Goal: Task Accomplishment & Management: Complete application form

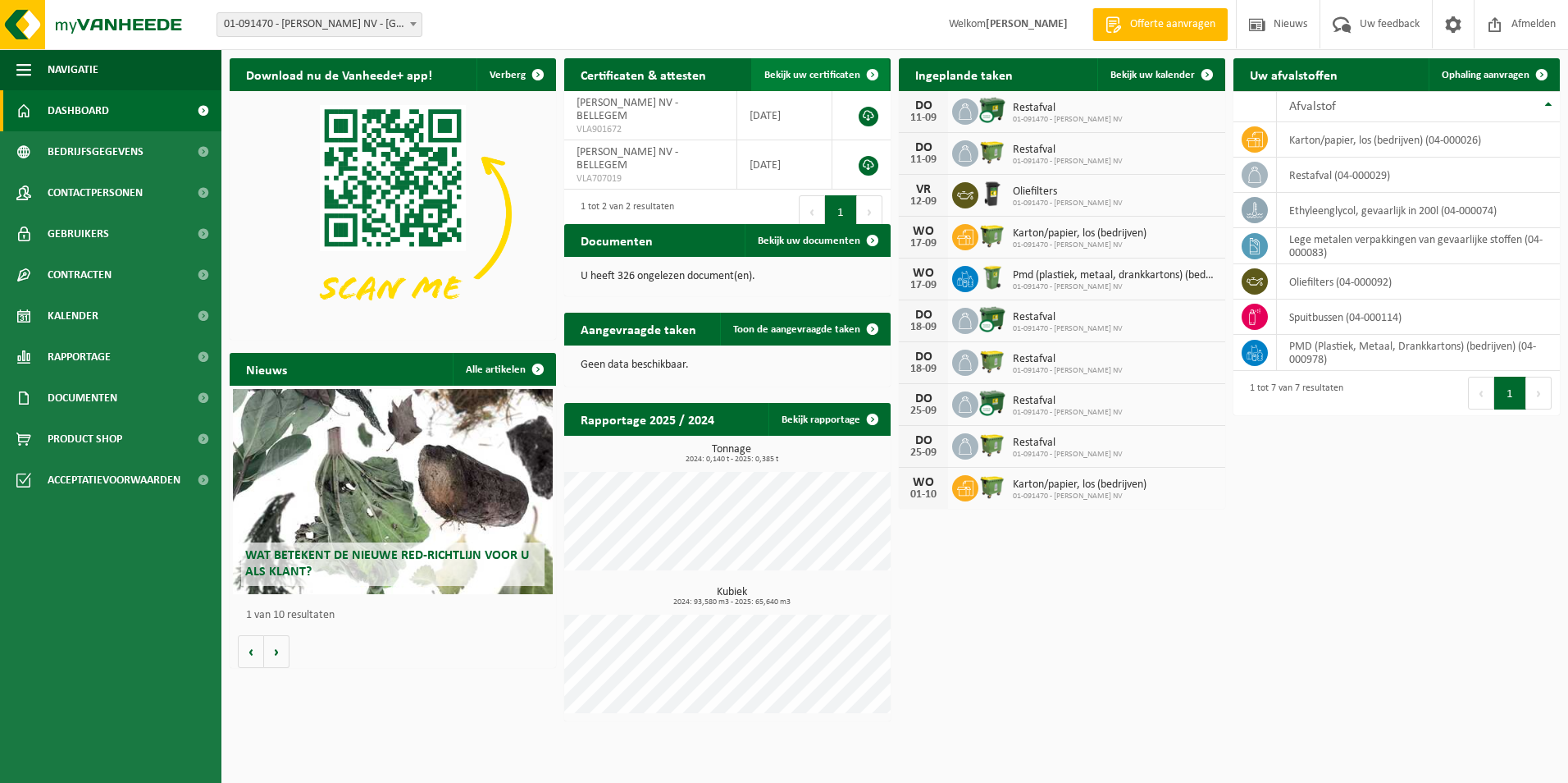
click at [840, 73] on span "Bekijk uw certificaten" at bounding box center [813, 75] width 96 height 11
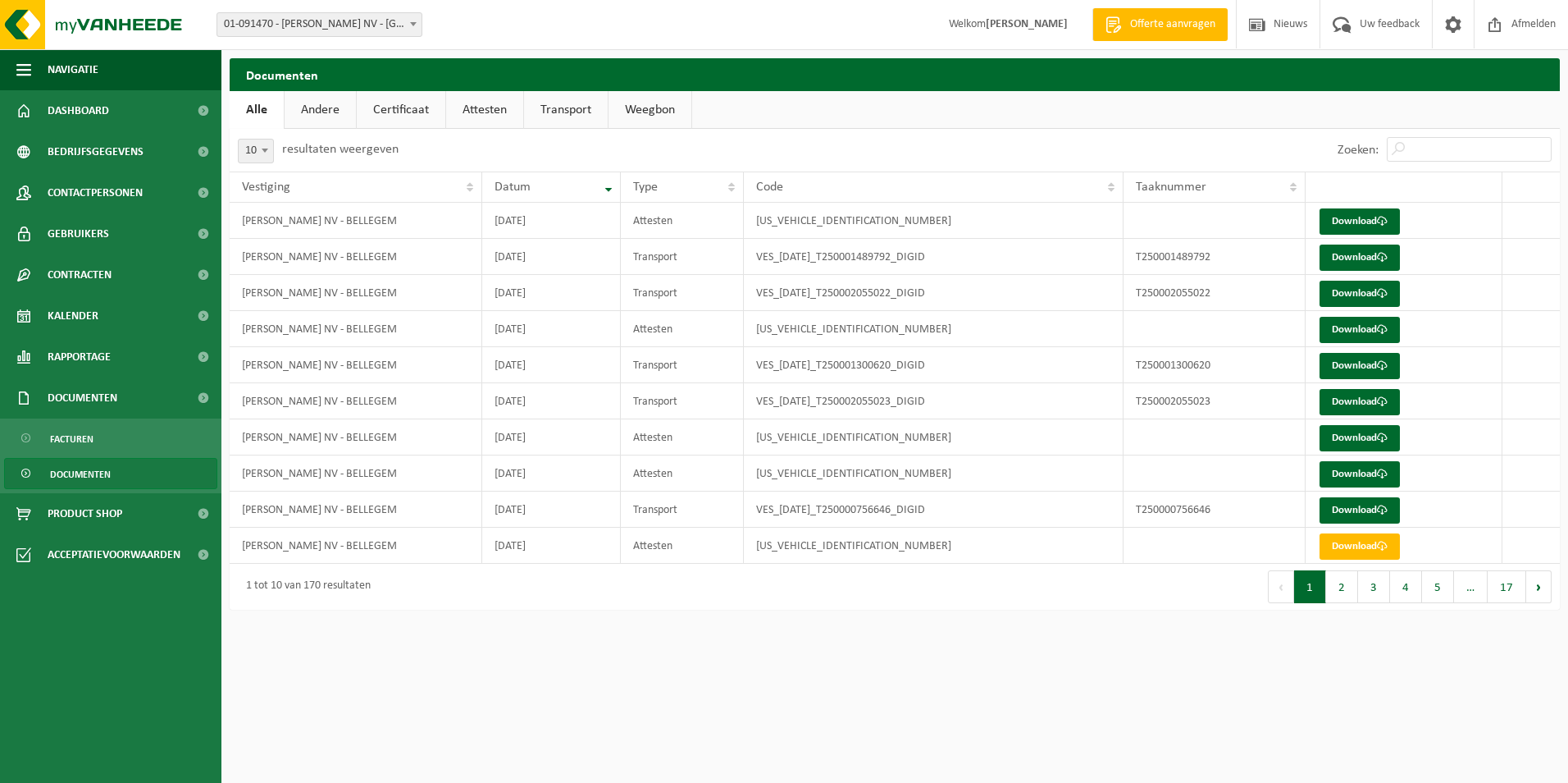
click at [389, 110] on link "Certificaat" at bounding box center [401, 110] width 89 height 38
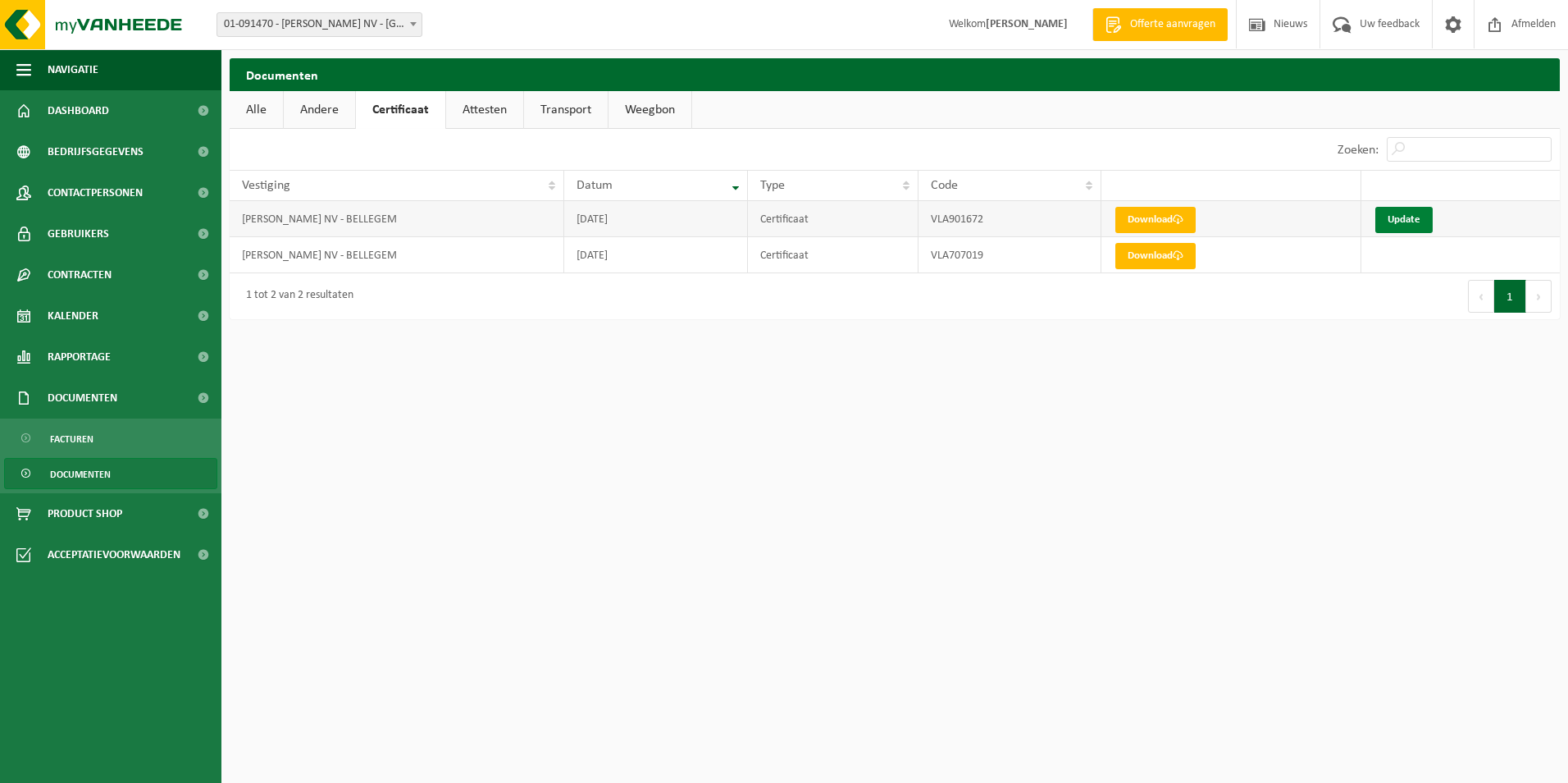
click at [1415, 220] on link "Update" at bounding box center [1403, 219] width 57 height 26
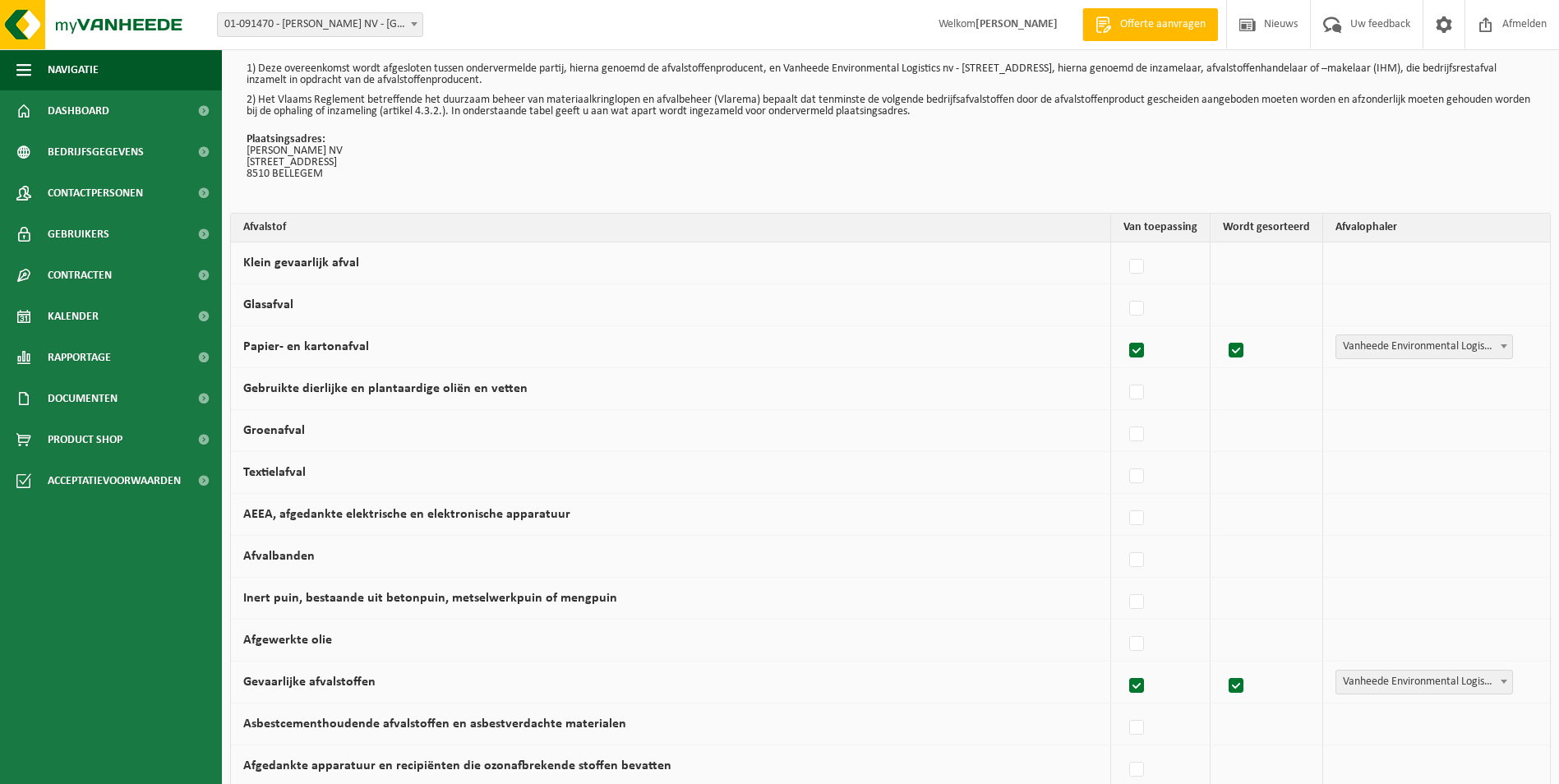
scroll to position [82, 0]
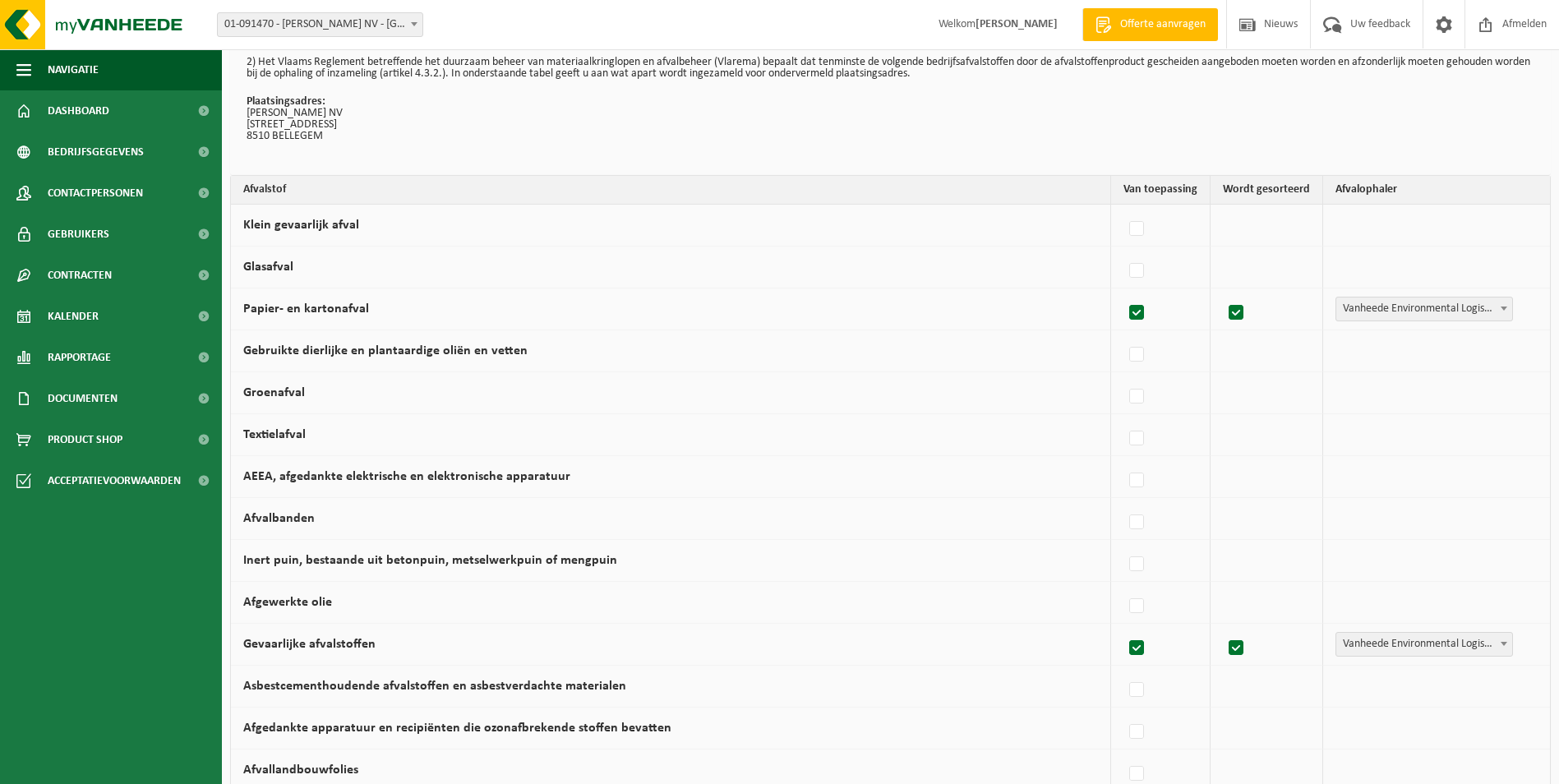
click at [1369, 213] on td "Vanheede Environmental Logistics Concullega Containerpark Gemeentelijke ophalin…" at bounding box center [1437, 226] width 227 height 42
click at [1373, 222] on td "Vanheede Environmental Logistics Concullega Containerpark Gemeentelijke ophalin…" at bounding box center [1437, 226] width 227 height 42
click at [1412, 273] on td "Vanheede Environmental Logistics Concullega Containerpark Gemeentelijke ophalin…" at bounding box center [1437, 267] width 227 height 42
click at [1455, 309] on span "Vanheede Environmental Logistics" at bounding box center [1424, 308] width 176 height 23
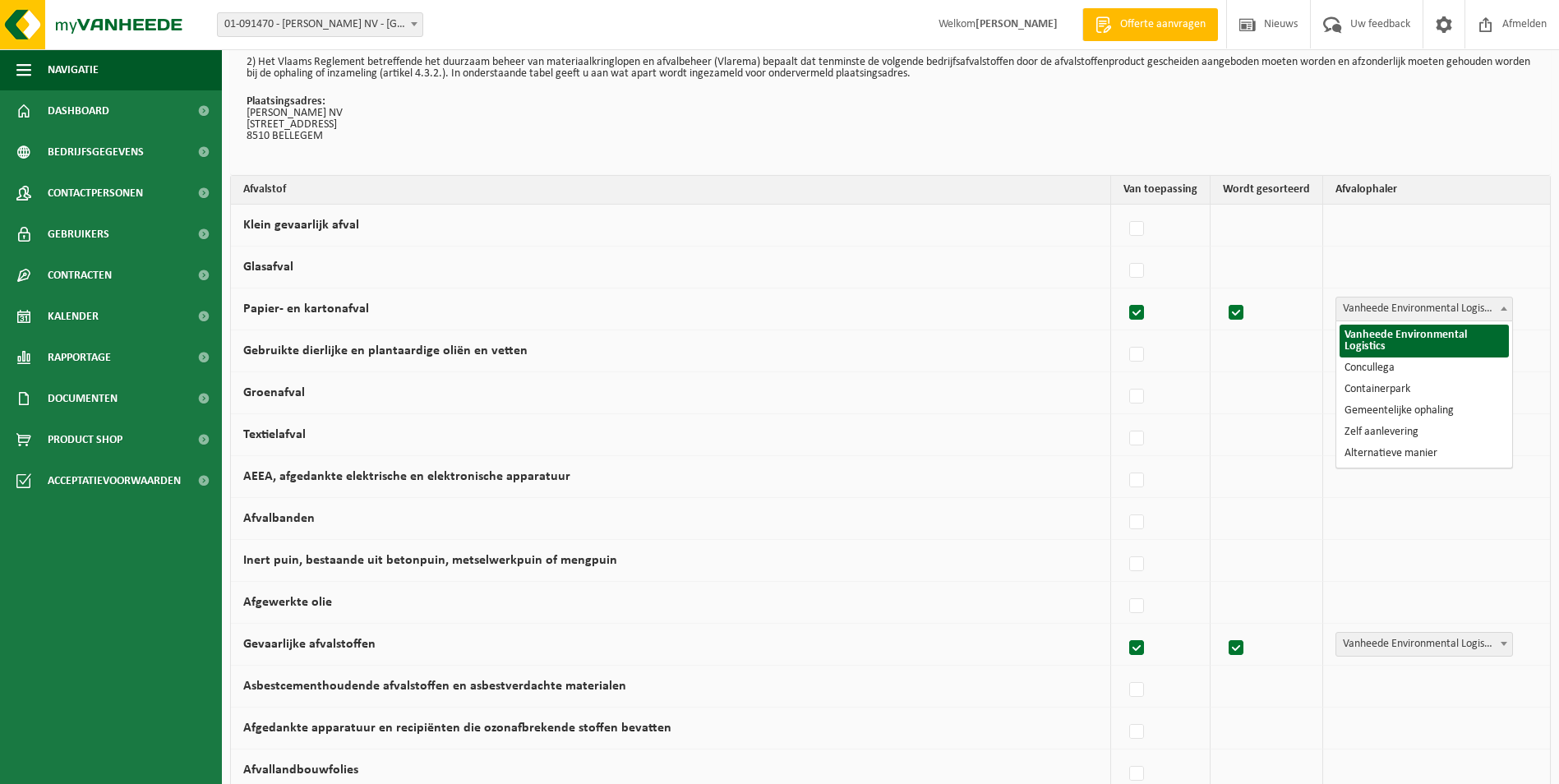
click at [1455, 309] on span "Vanheede Environmental Logistics" at bounding box center [1424, 308] width 176 height 23
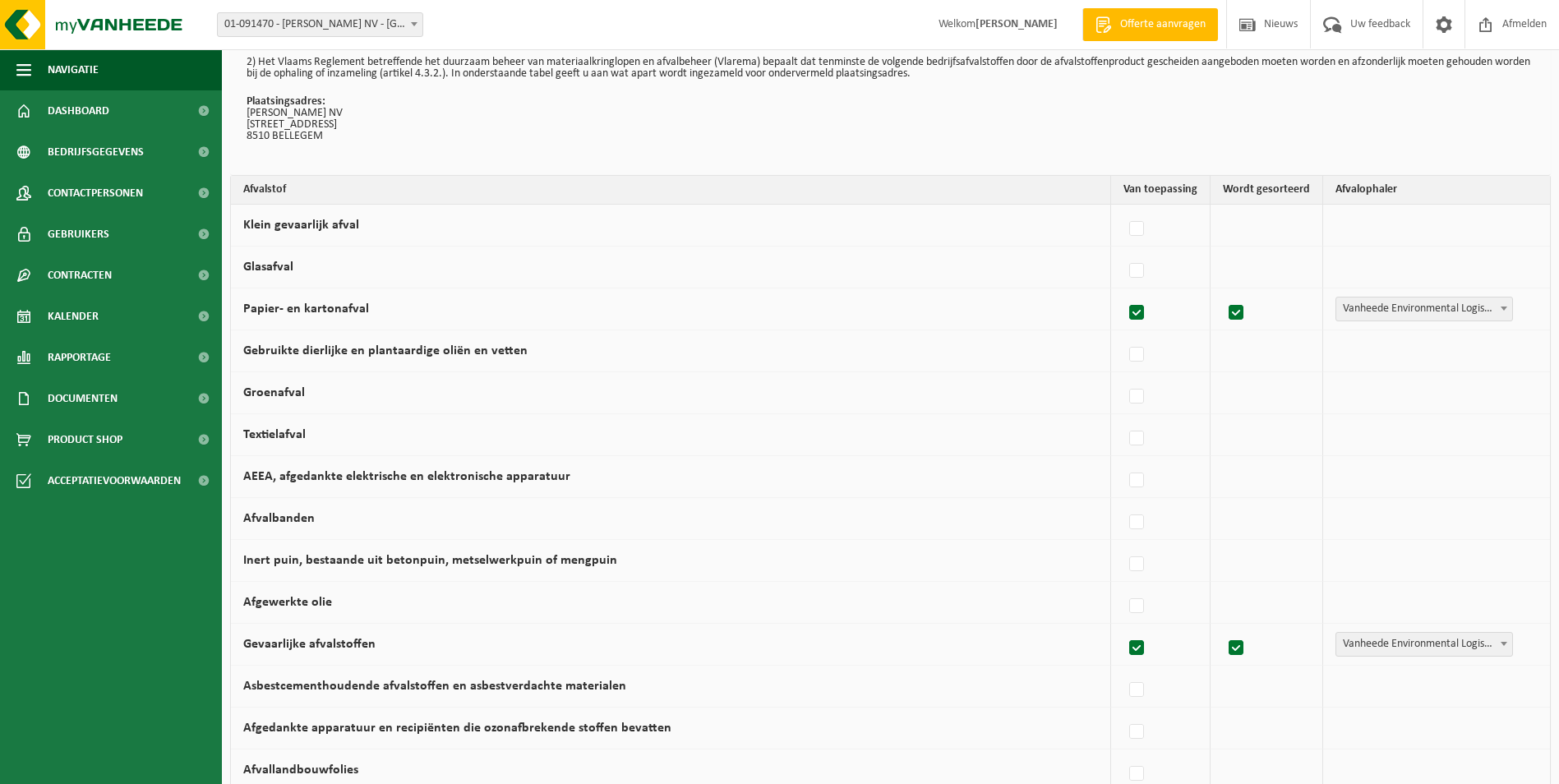
scroll to position [164, 0]
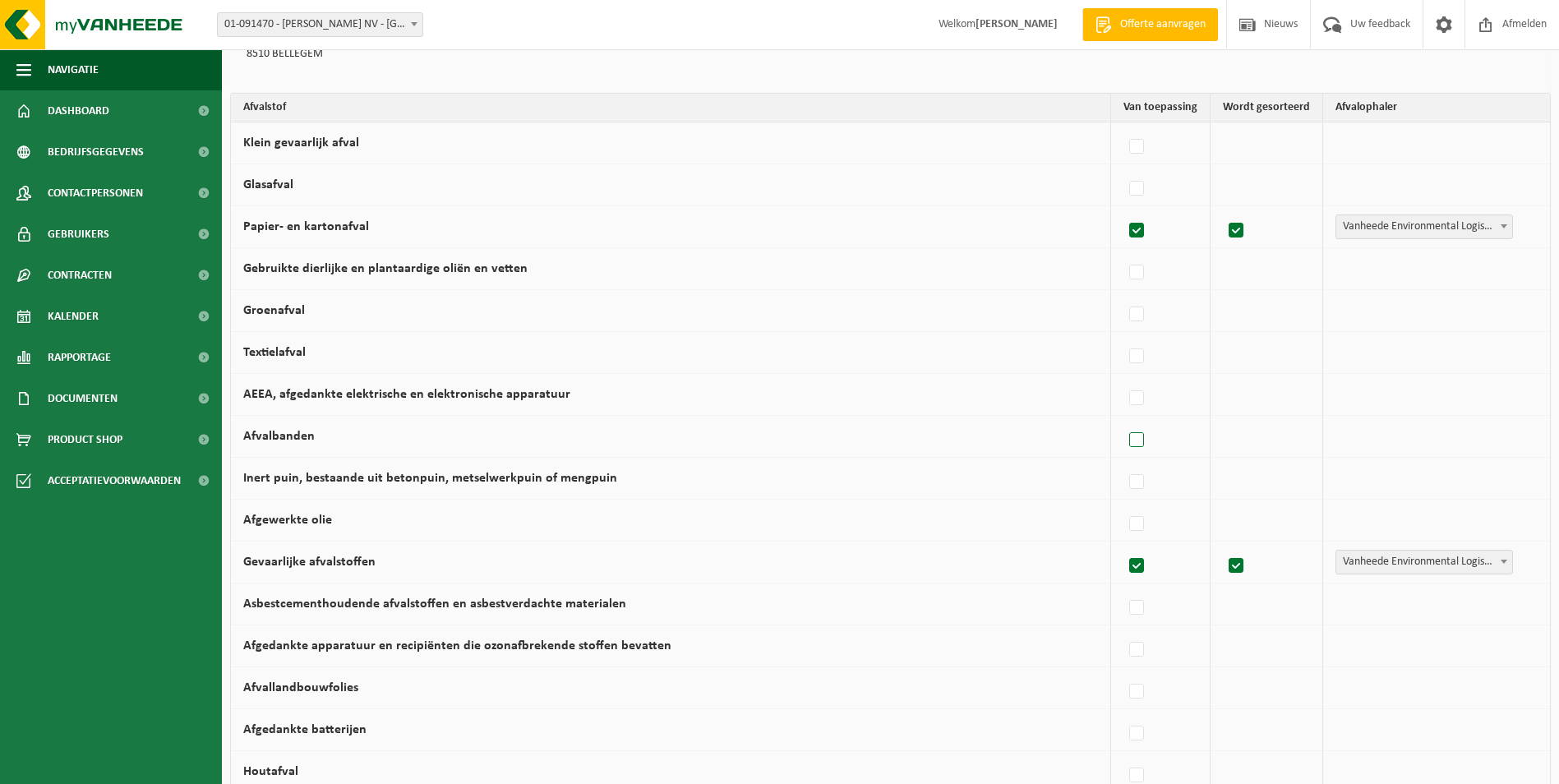
click at [1139, 437] on label at bounding box center [1137, 440] width 23 height 24
click at [1123, 420] on input "Afvalbanden" at bounding box center [1122, 419] width 1 height 1
checkbox input "true"
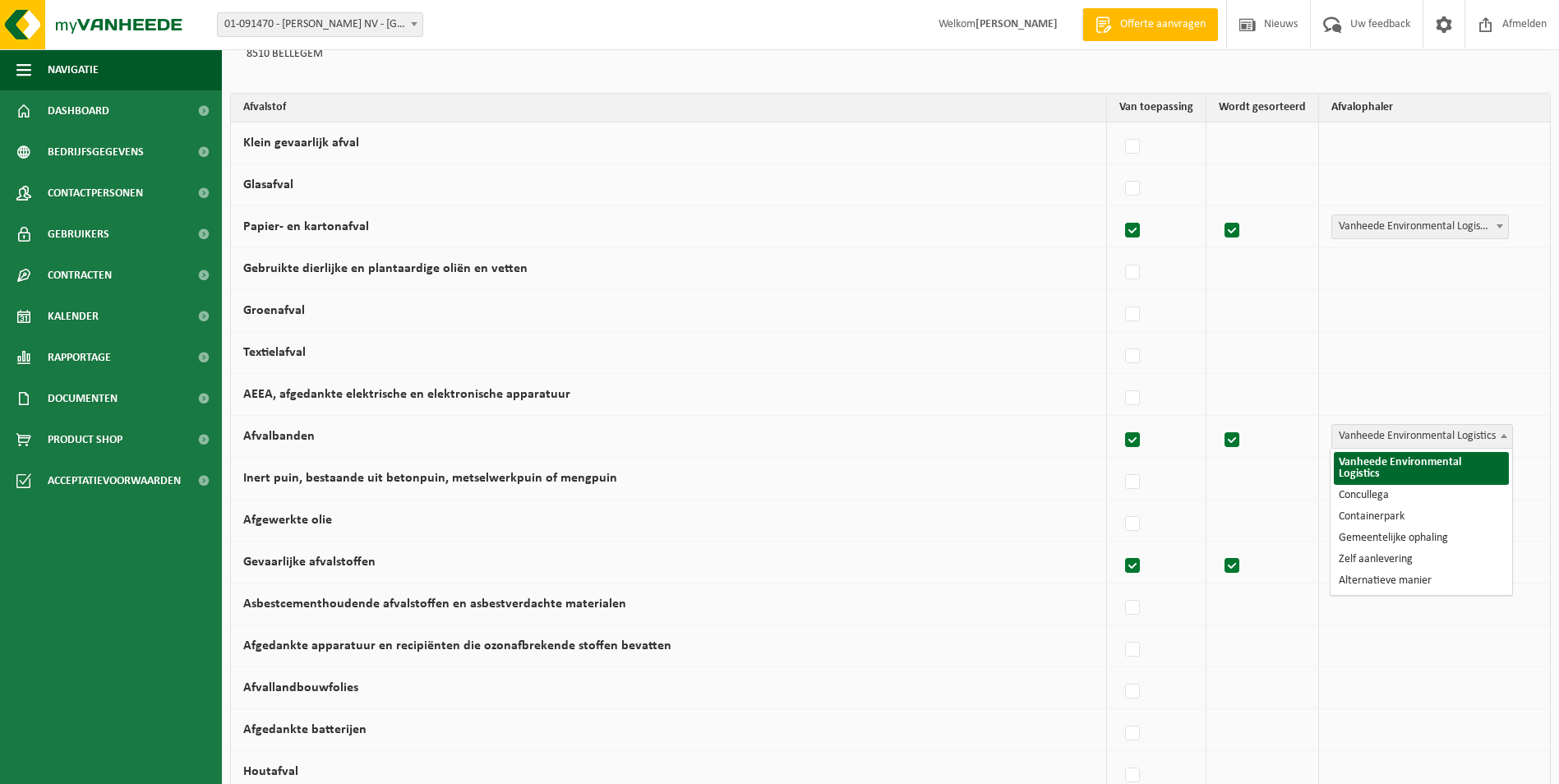
click at [1358, 439] on span "Vanheede Environmental Logistics" at bounding box center [1422, 436] width 180 height 23
select select "Concullega"
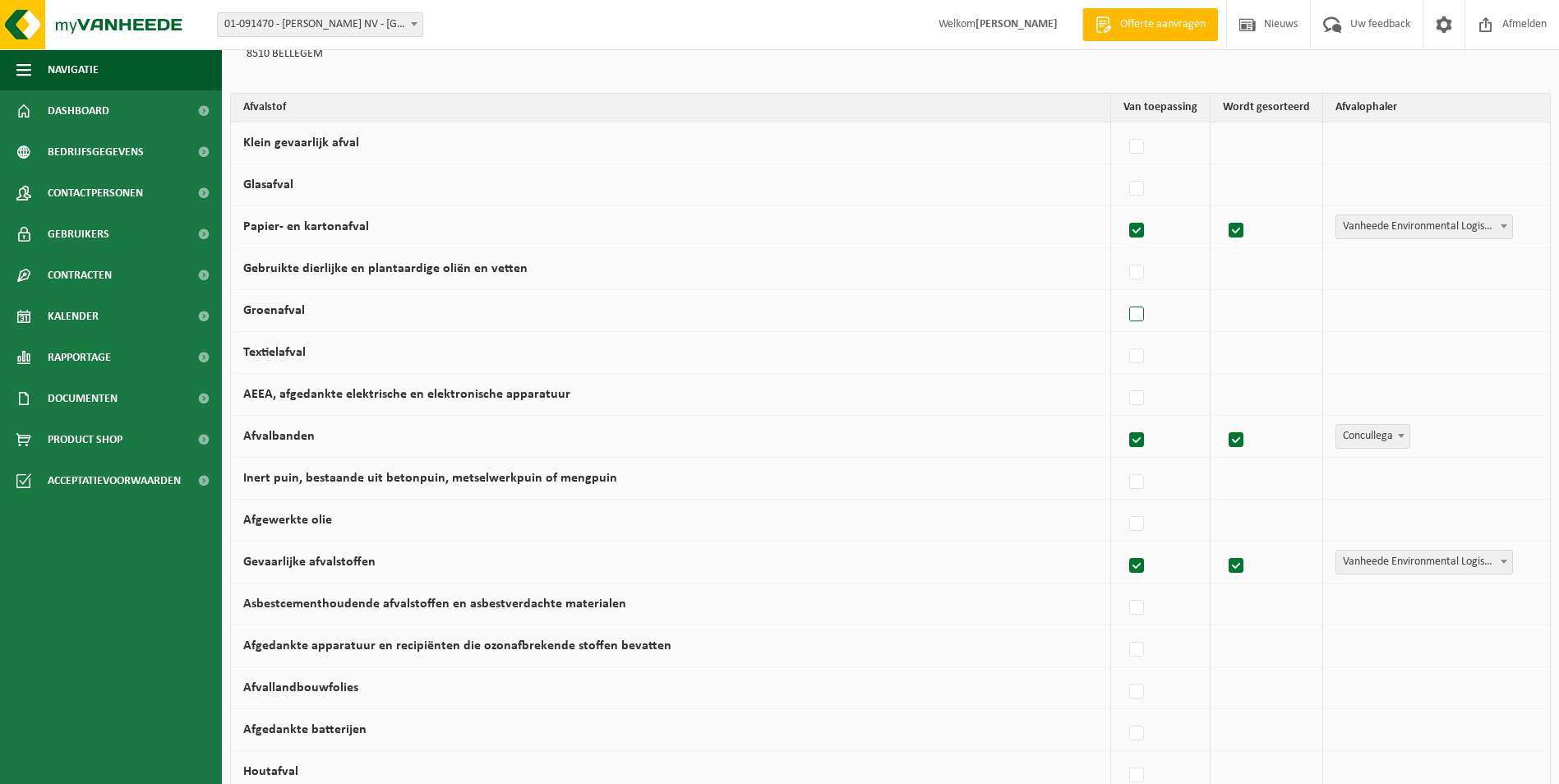
click at [1138, 313] on label at bounding box center [1137, 315] width 23 height 24
click at [1123, 295] on input "Groenafval" at bounding box center [1122, 294] width 1 height 1
checkbox input "true"
click at [1384, 314] on span "Vanheede Environmental Logistics" at bounding box center [1422, 310] width 180 height 23
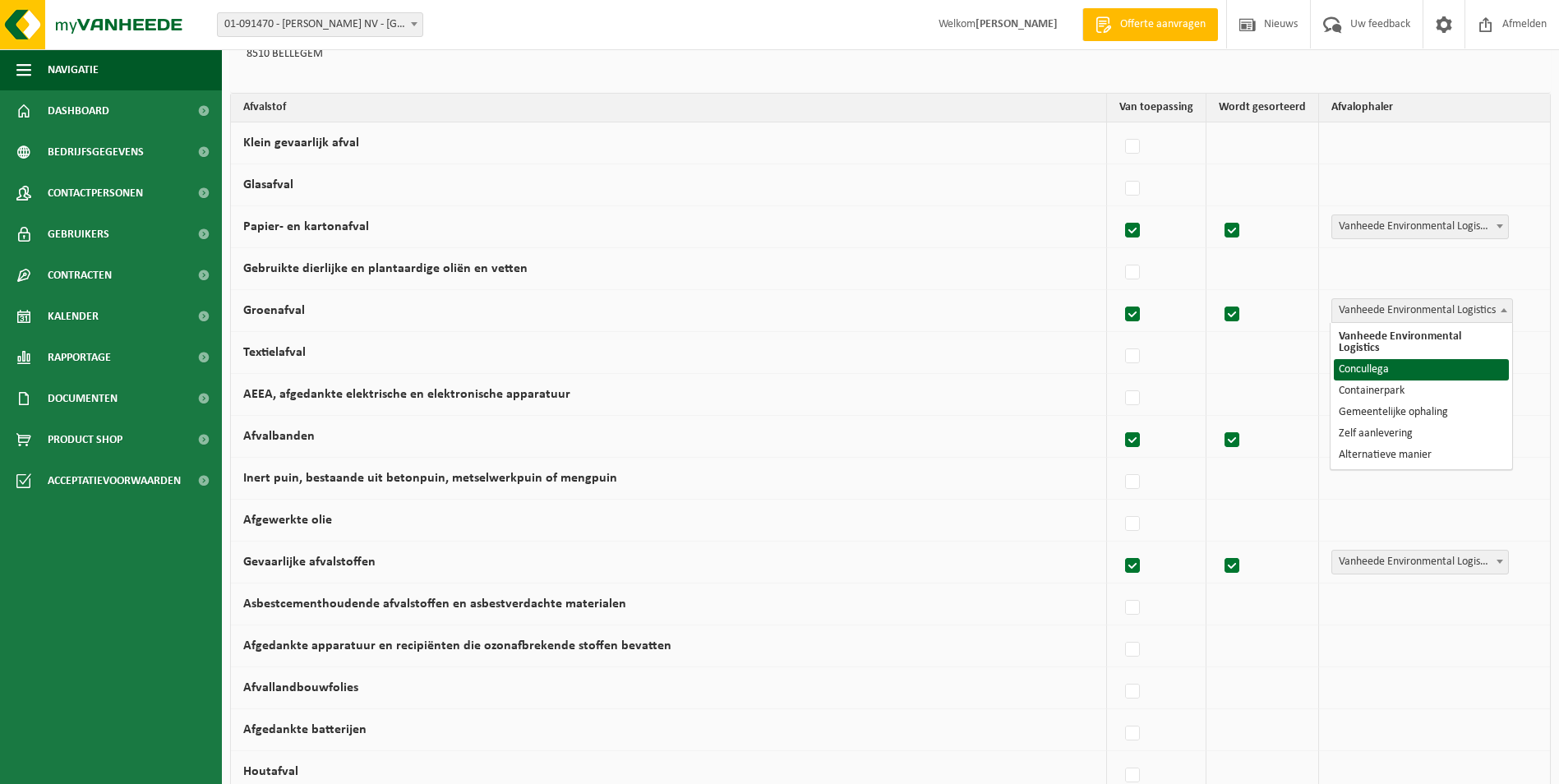
select select "Concullega"
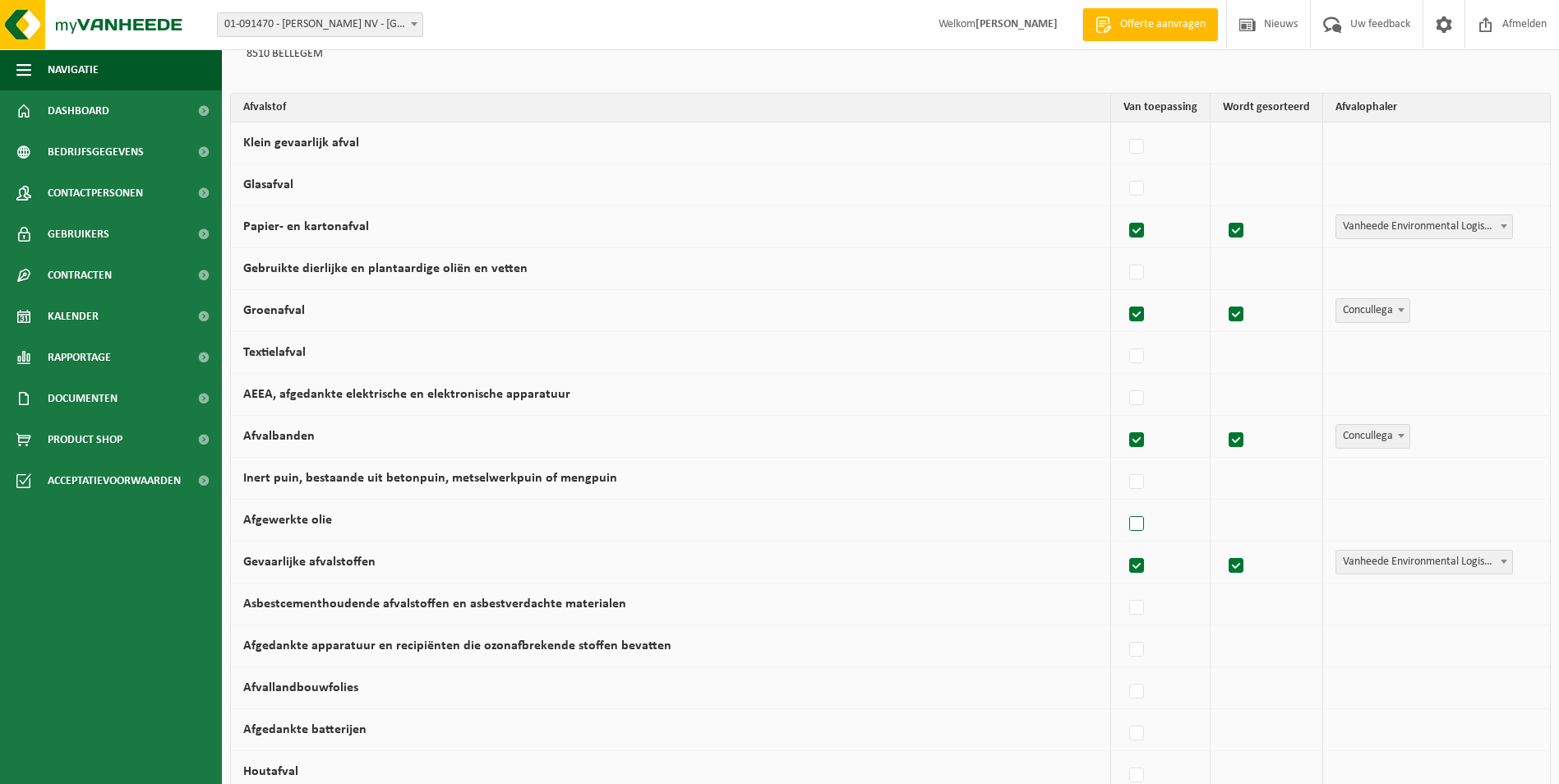
click at [1139, 523] on label at bounding box center [1137, 524] width 23 height 24
click at [1123, 504] on input "Afgewerkte olie" at bounding box center [1122, 503] width 1 height 1
checkbox input "true"
click at [1382, 528] on span "Vanheede Environmental Logistics" at bounding box center [1422, 519] width 180 height 23
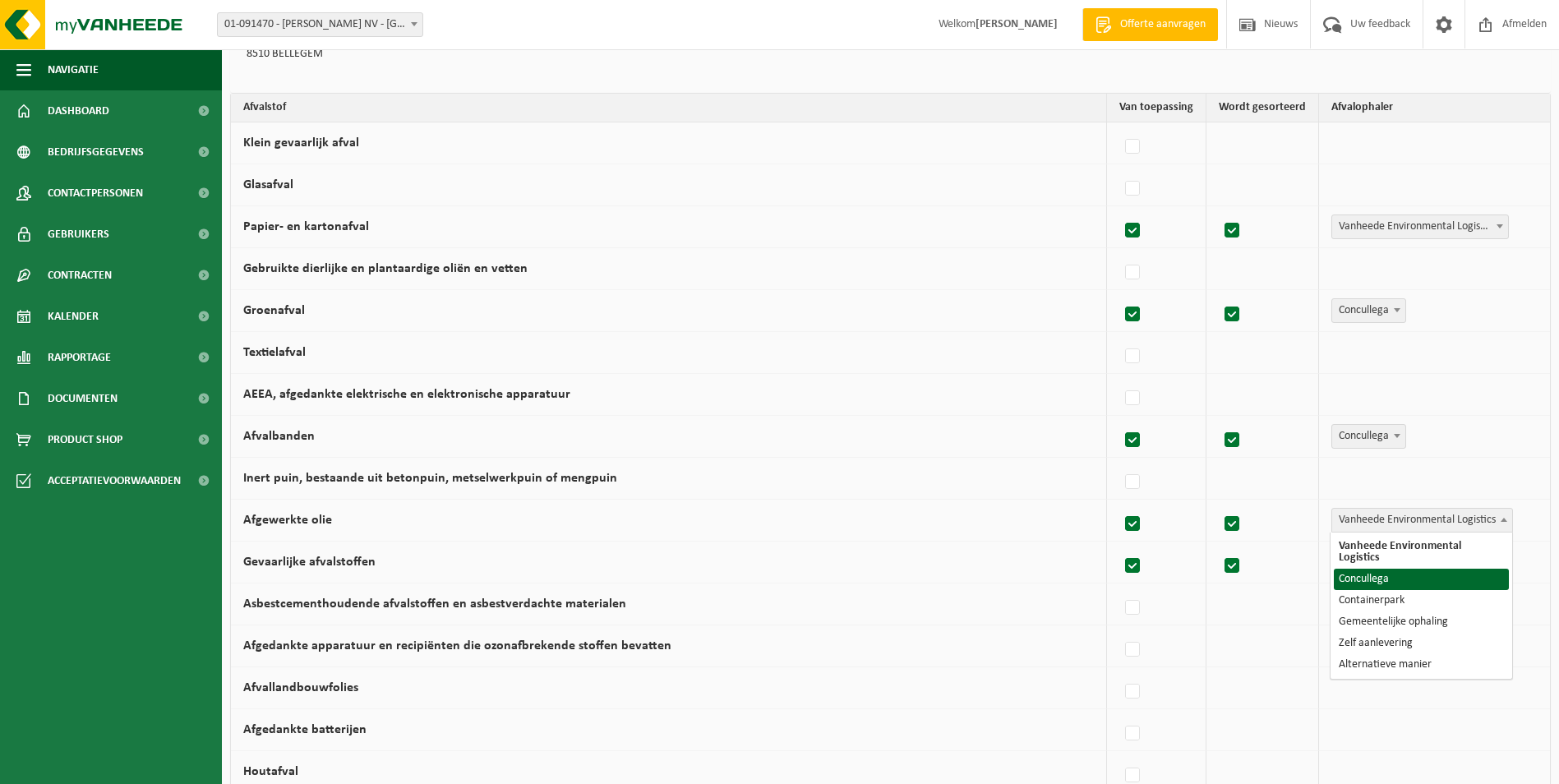
select select "Concullega"
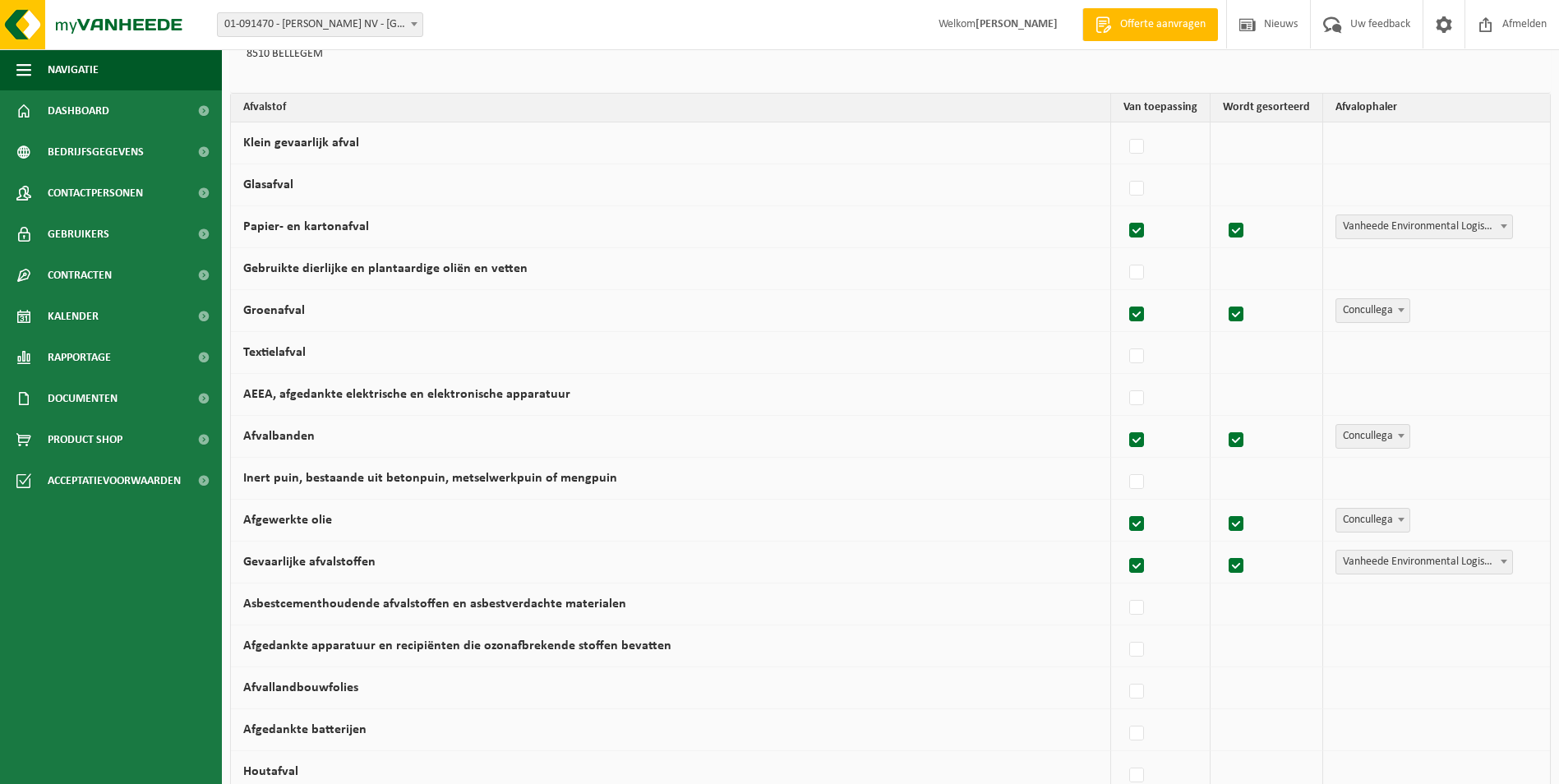
click at [303, 533] on td "Afgewerkte olie" at bounding box center [671, 520] width 880 height 42
click at [308, 558] on label "Gevaarlijke afvalstoffen" at bounding box center [309, 562] width 132 height 14
click at [1122, 546] on input "Gevaarlijke afvalstoffen" at bounding box center [1122, 545] width 1 height 1
click at [314, 559] on label "Gevaarlijke afvalstoffen" at bounding box center [309, 562] width 132 height 14
click at [1122, 546] on input "Gevaarlijke afvalstoffen" at bounding box center [1122, 545] width 1 height 1
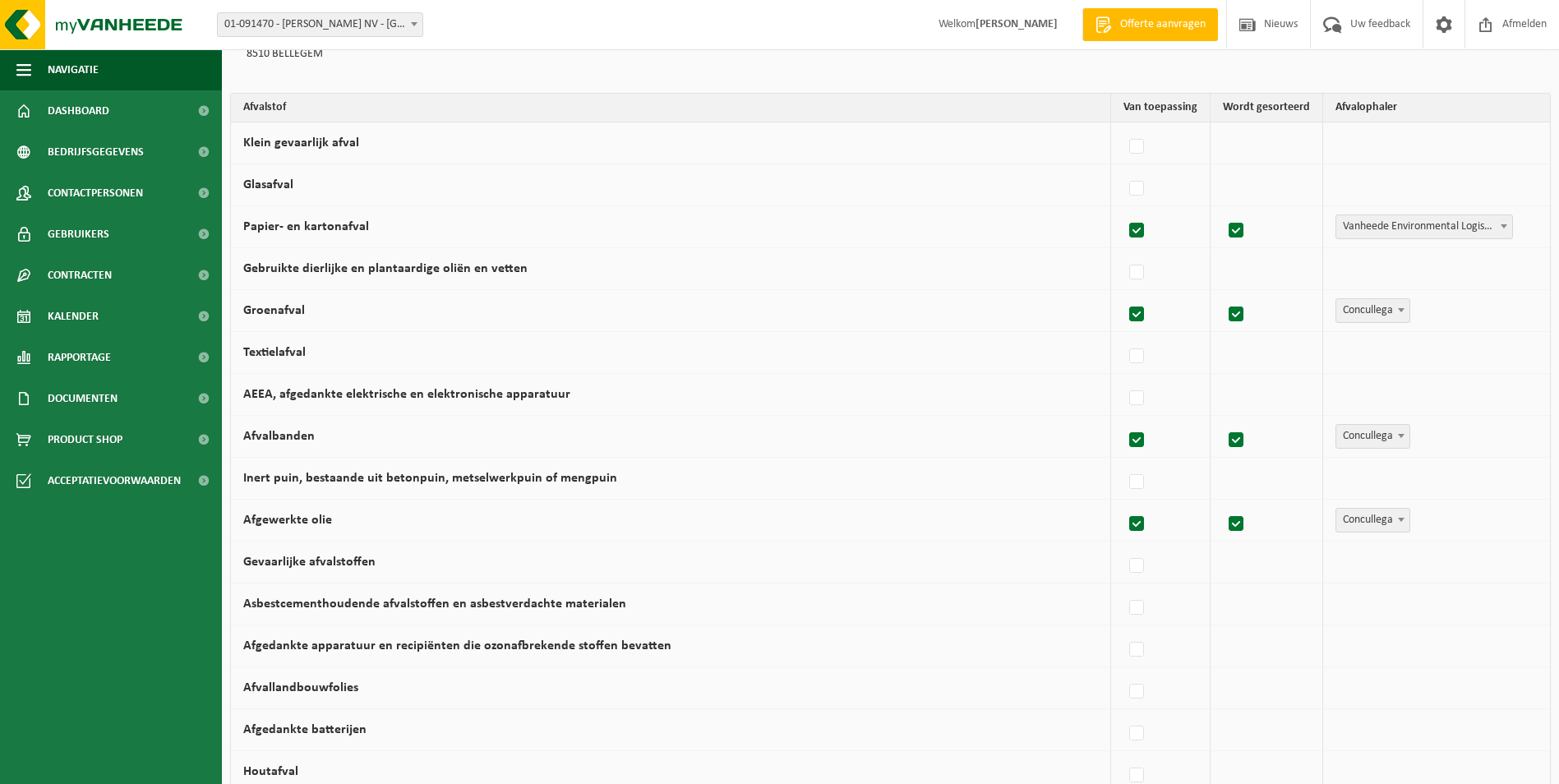
checkbox input "true"
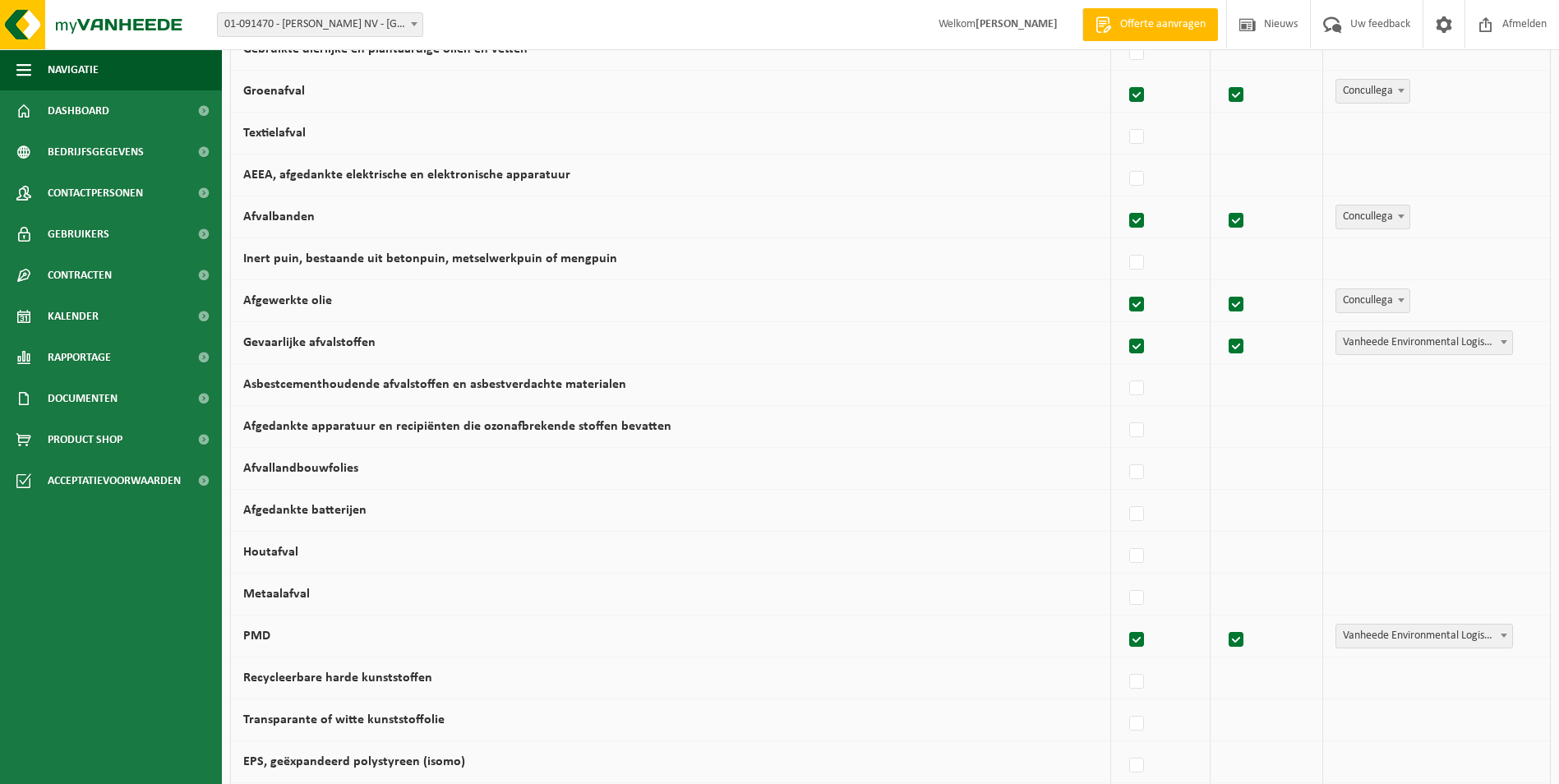
scroll to position [411, 0]
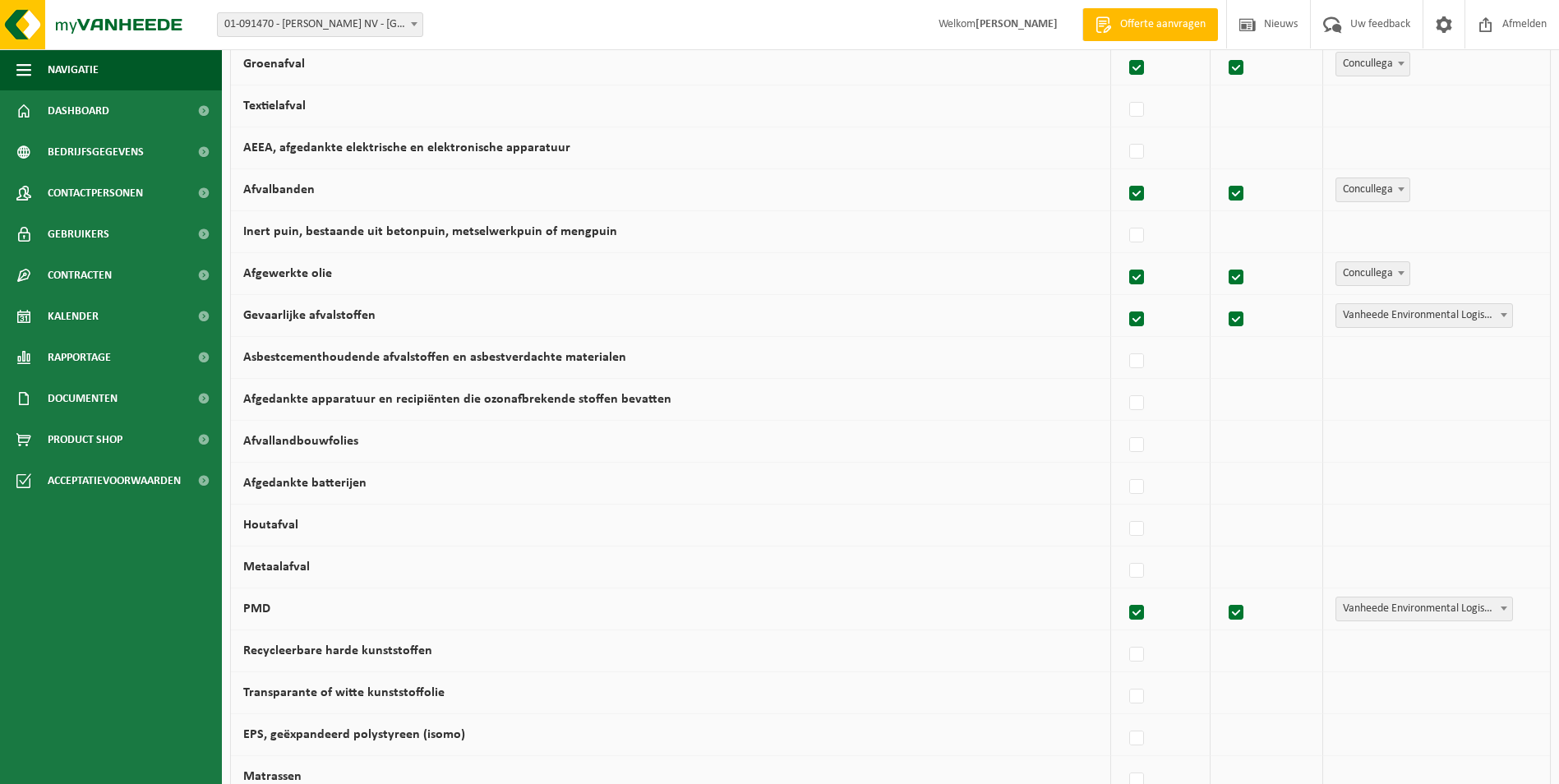
drag, startPoint x: 1145, startPoint y: 532, endPoint x: 1351, endPoint y: 520, distance: 206.3
click at [1144, 532] on label at bounding box center [1137, 528] width 23 height 24
click at [1123, 508] on input "Houtafval" at bounding box center [1122, 508] width 1 height 1
checkbox input "true"
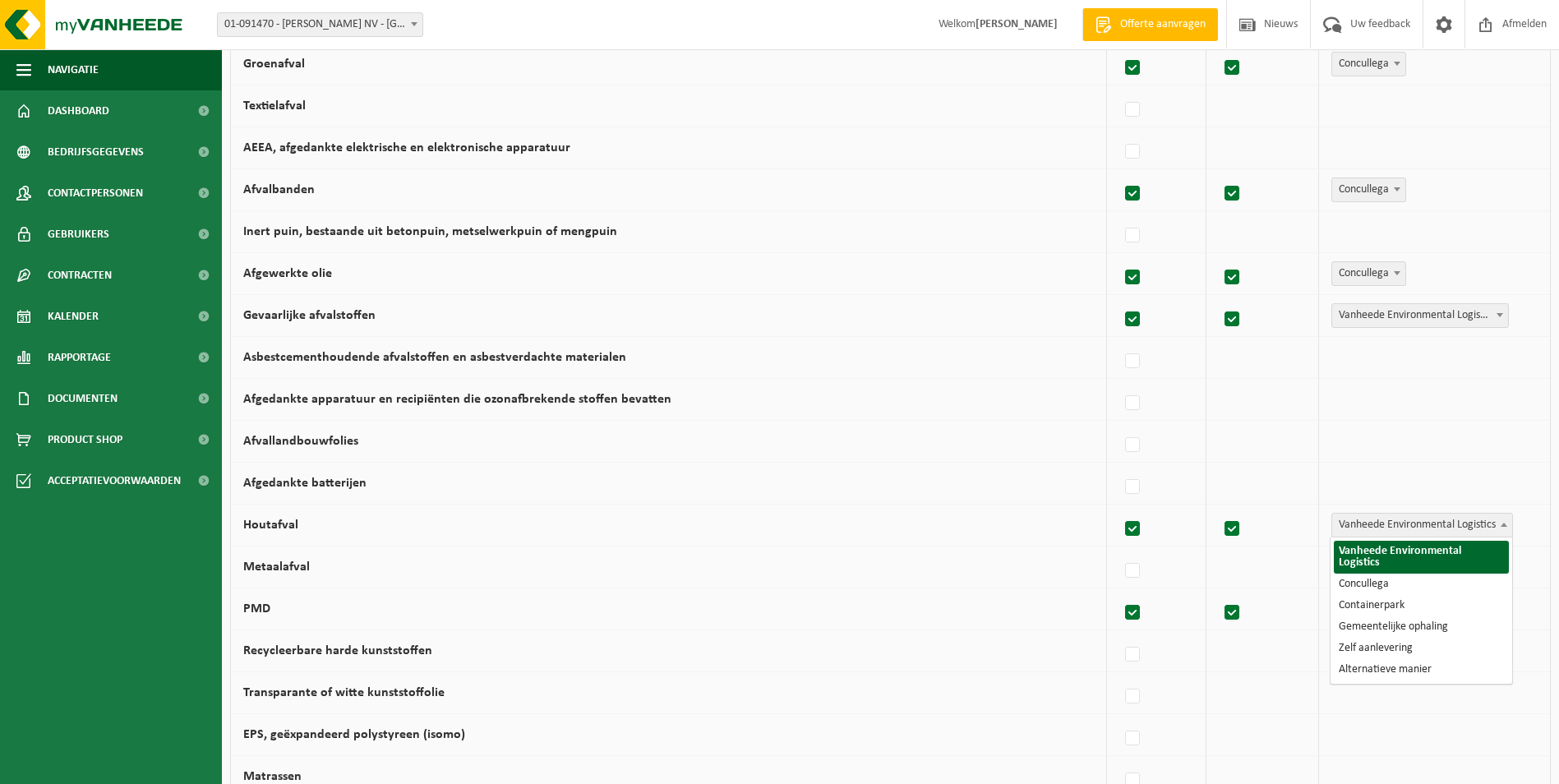
click at [1443, 522] on span "Vanheede Environmental Logistics" at bounding box center [1422, 525] width 180 height 23
select select "Concullega"
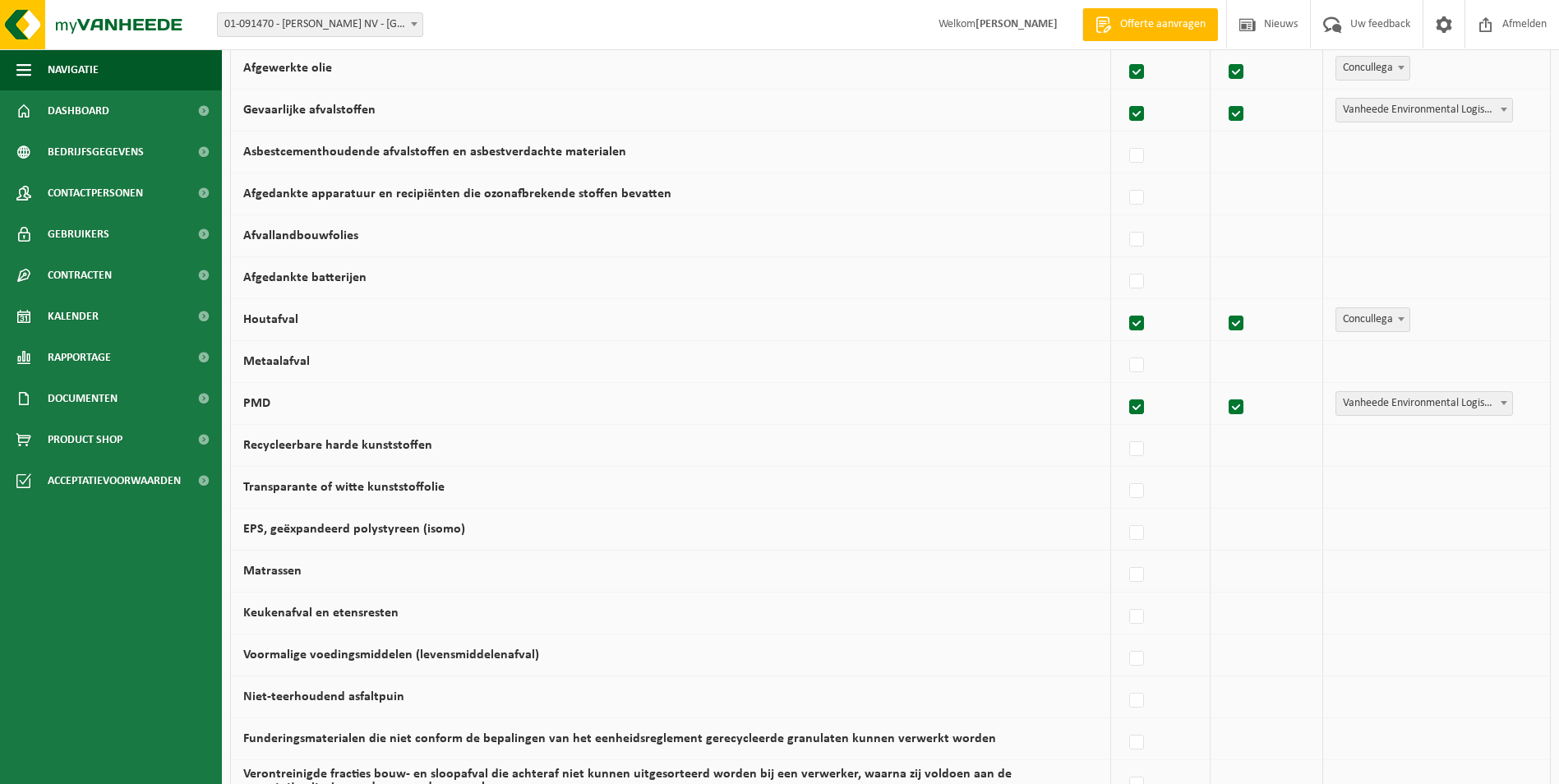
scroll to position [576, 0]
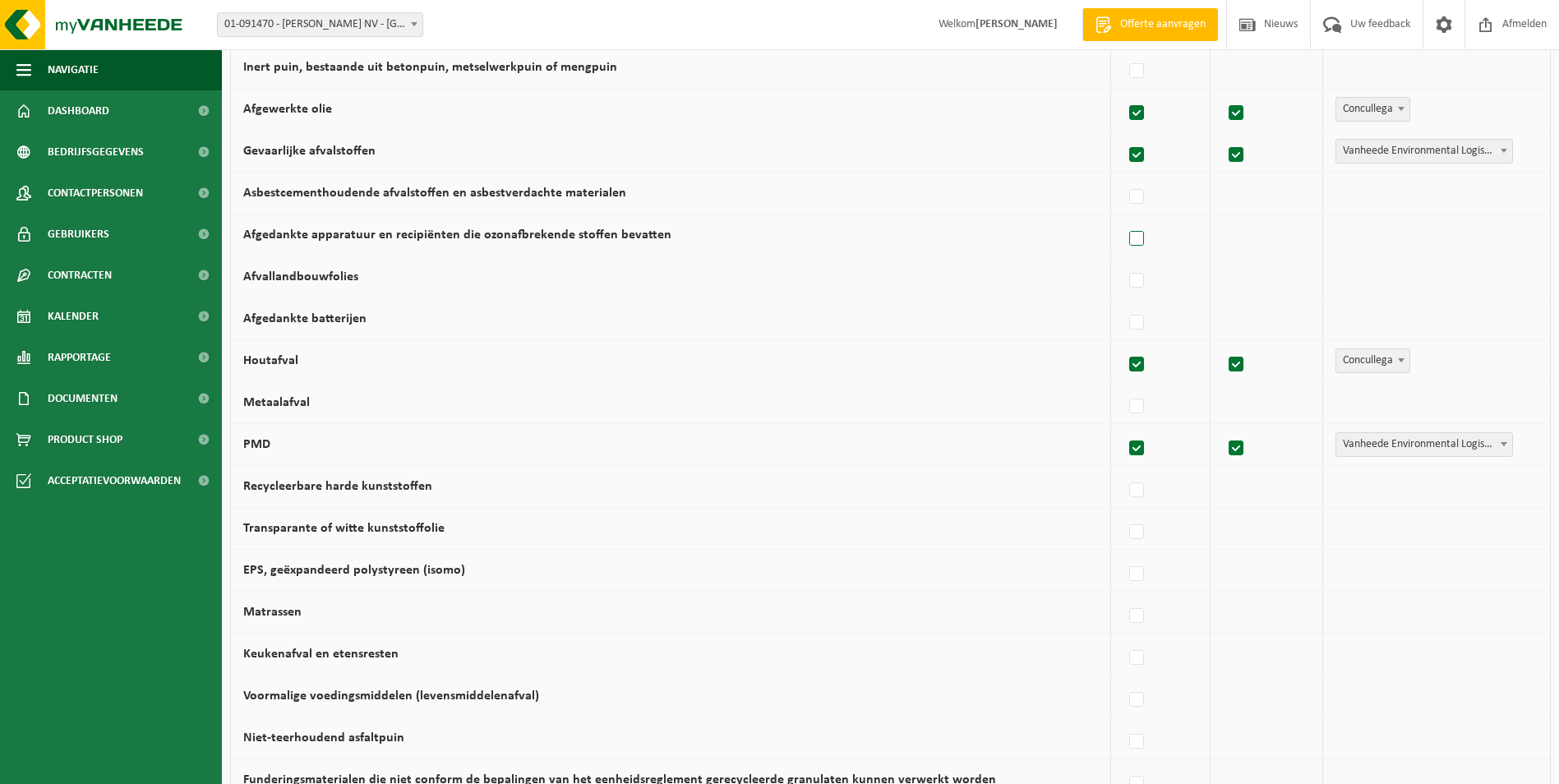
click at [1139, 234] on label at bounding box center [1137, 238] width 23 height 24
click at [1123, 218] on input "Afgedankte apparatuur en recipiënten die ozonafbrekende stoffen bevatten" at bounding box center [1122, 218] width 1 height 1
checkbox input "true"
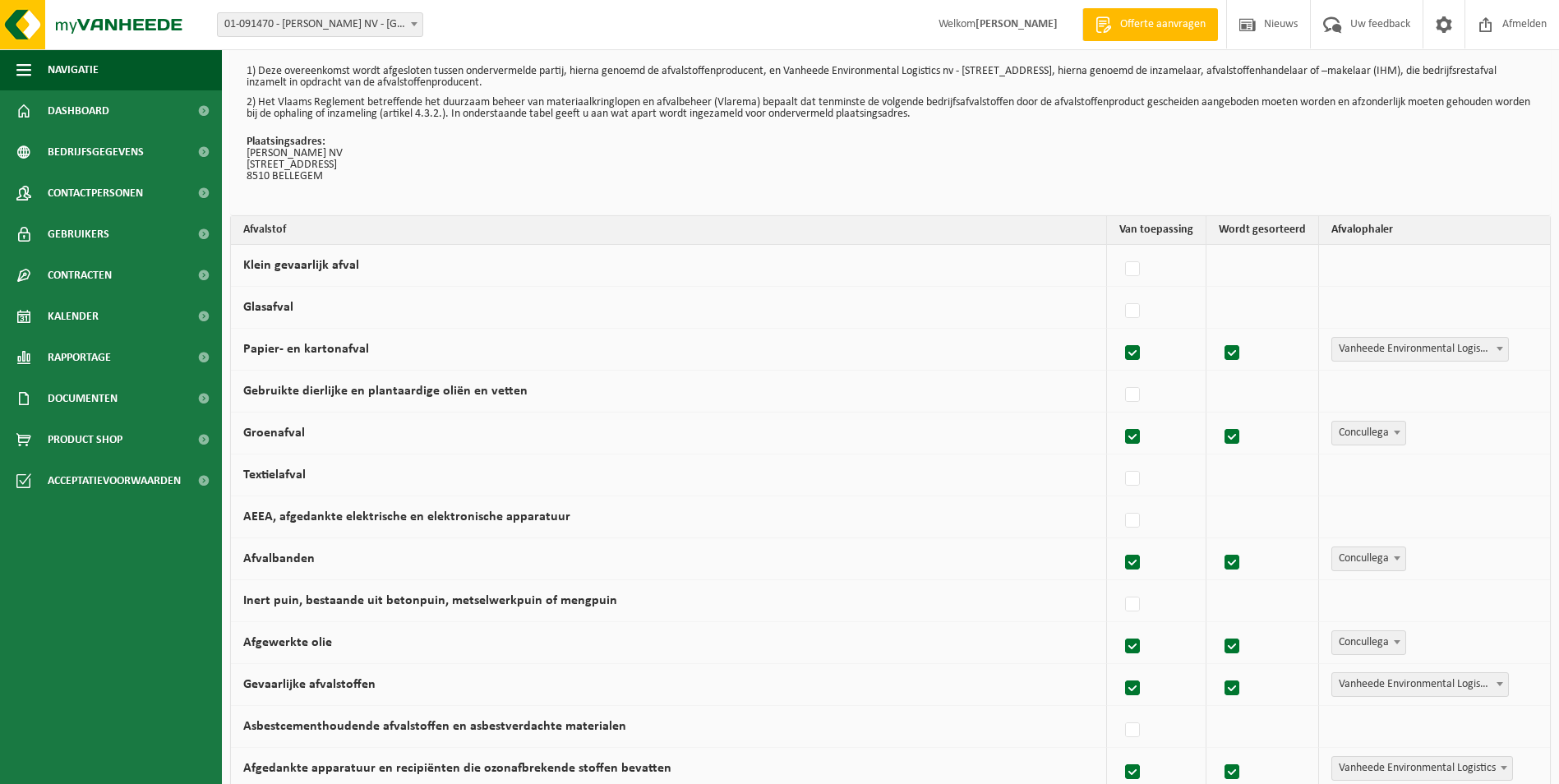
scroll to position [82, 0]
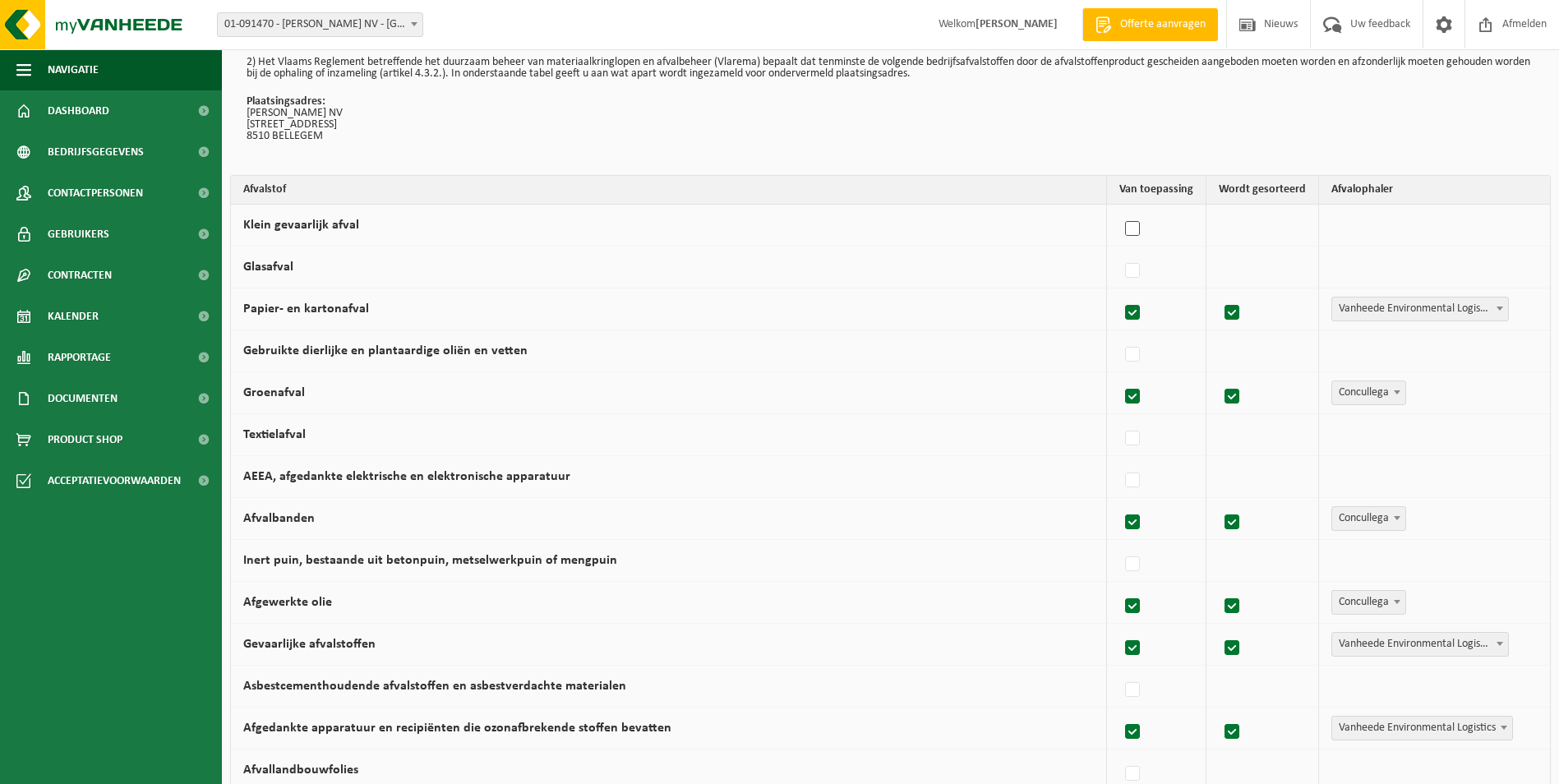
click at [1130, 228] on label at bounding box center [1132, 228] width 23 height 24
click at [1119, 208] on input "Klein gevaarlijk afval" at bounding box center [1118, 208] width 1 height 1
checkbox input "true"
click at [1361, 208] on td "Vanheede Environmental Logistics Concullega Containerpark Gemeentelijke ophalin…" at bounding box center [1434, 226] width 231 height 42
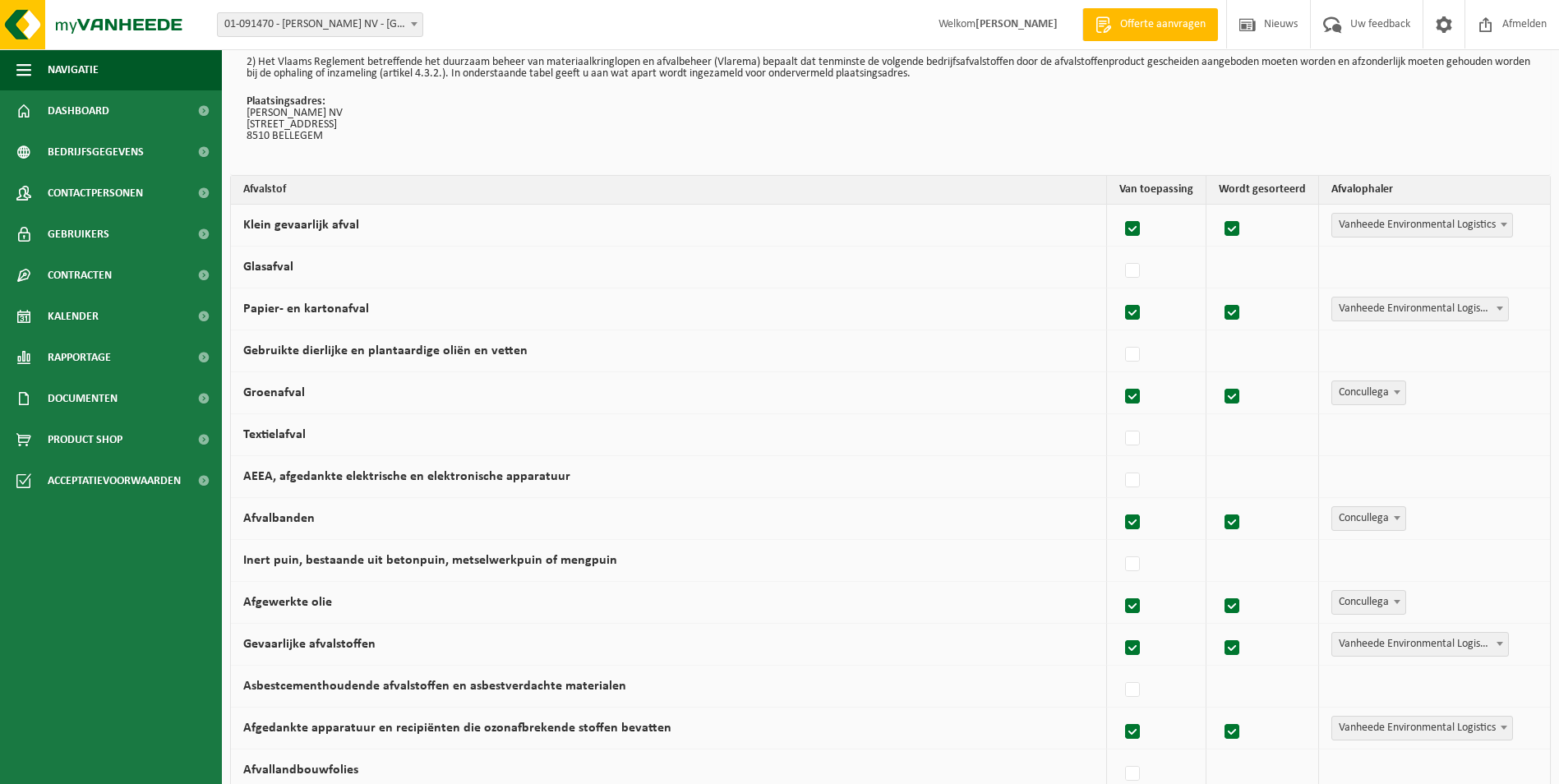
click at [1367, 224] on span "Vanheede Environmental Logistics" at bounding box center [1422, 225] width 180 height 23
select select "Concullega"
click at [479, 294] on td "Papier- en kartonafval" at bounding box center [669, 309] width 876 height 42
click at [388, 344] on label "Gebruikte dierlijke en plantaardige oliën en vetten" at bounding box center [385, 351] width 285 height 14
click at [1118, 334] on input "Gebruikte dierlijke en plantaardige oliën en vetten" at bounding box center [1118, 334] width 1 height 1
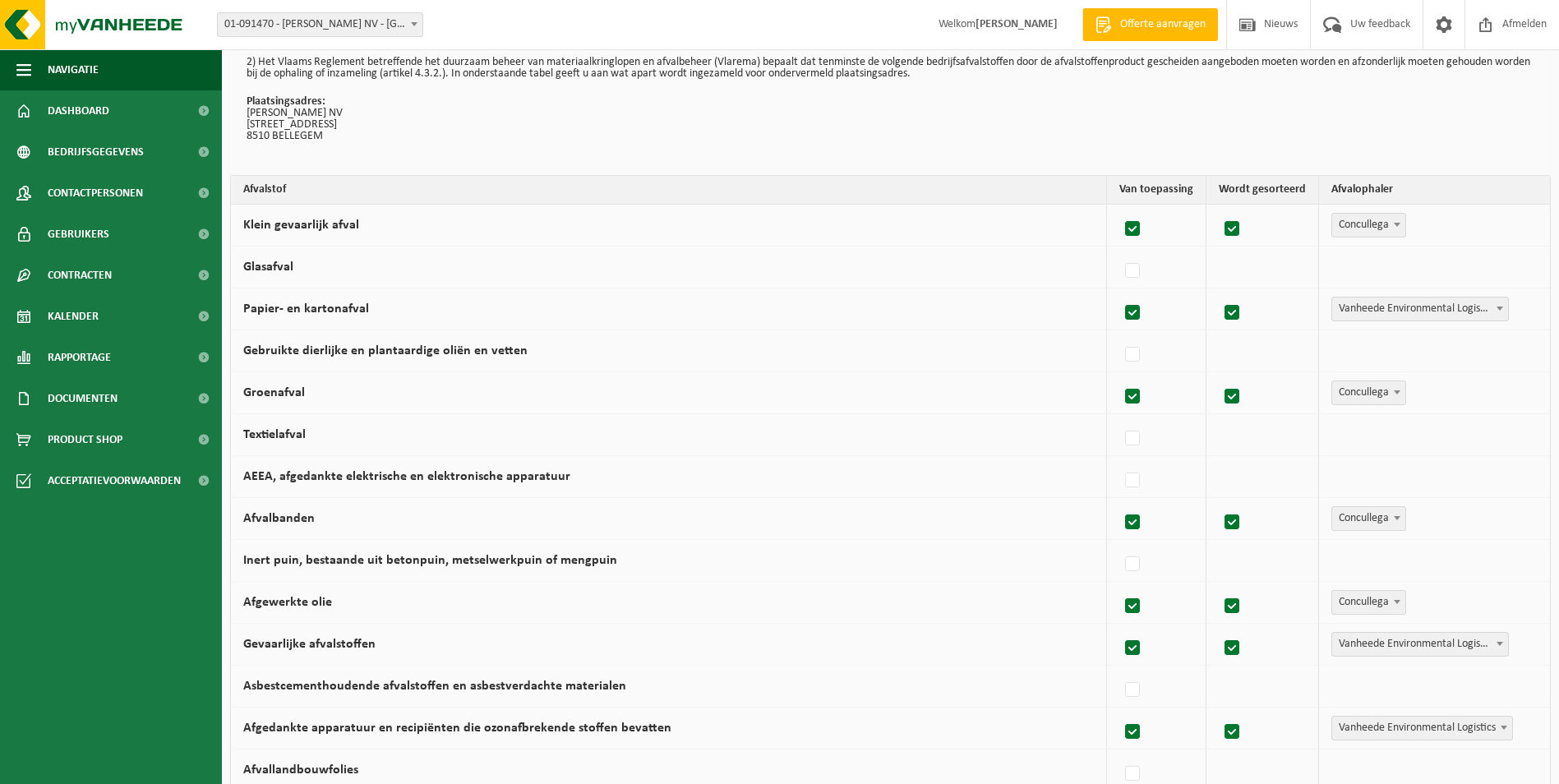
checkbox input "true"
click at [430, 347] on label "Gebruikte dierlijke en plantaardige oliën en vetten" at bounding box center [385, 351] width 285 height 14
click at [1118, 334] on input "Gebruikte dierlijke en plantaardige oliën en vetten" at bounding box center [1118, 334] width 1 height 1
checkbox input "false"
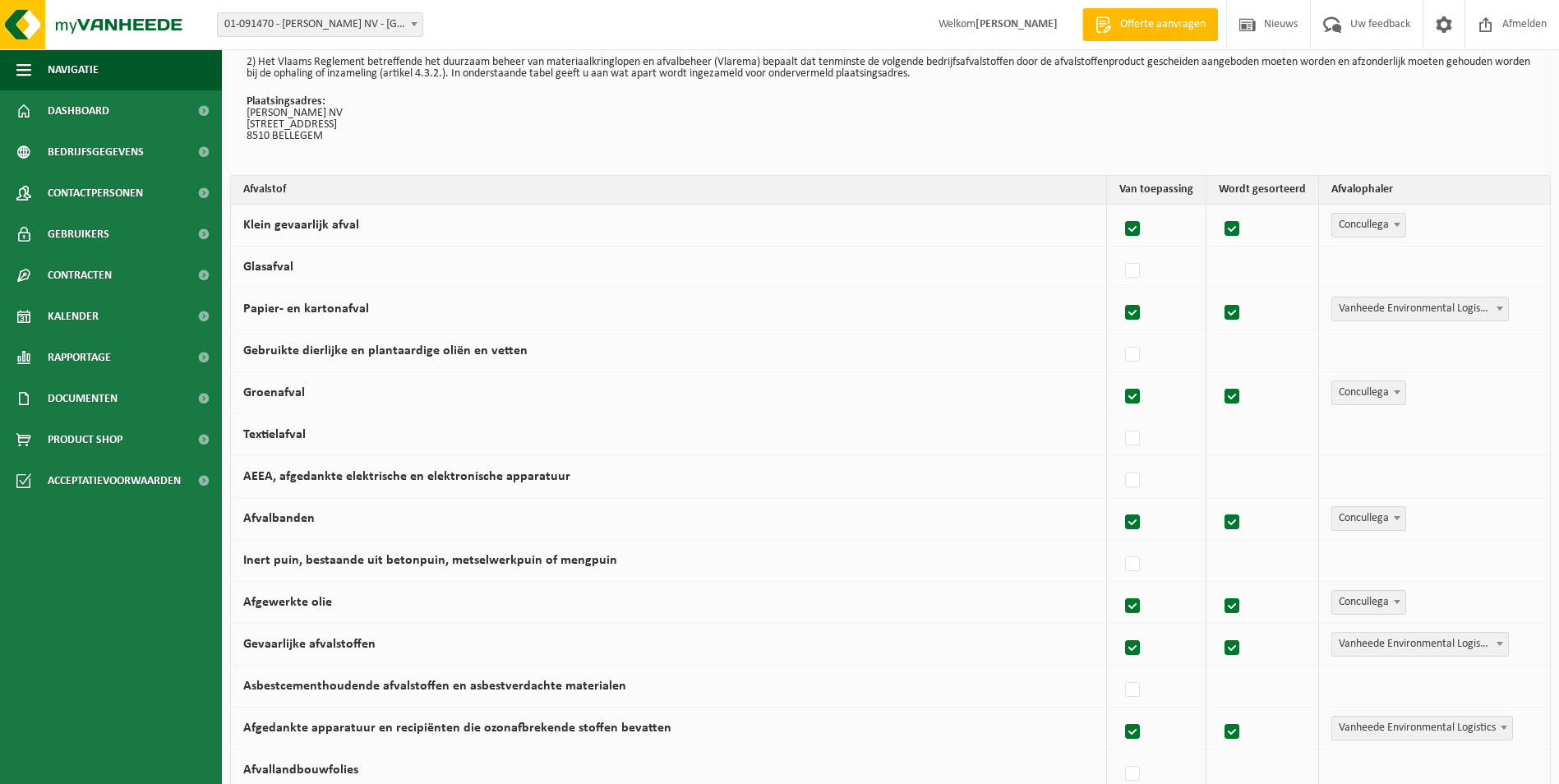
drag, startPoint x: 1132, startPoint y: 566, endPoint x: 1147, endPoint y: 569, distance: 15.3
click at [1135, 566] on label at bounding box center [1132, 564] width 23 height 24
click at [1119, 544] on input "Inert puin, bestaande uit betonpuin, metselwerkpuin of mengpuin" at bounding box center [1118, 543] width 1 height 1
checkbox input "true"
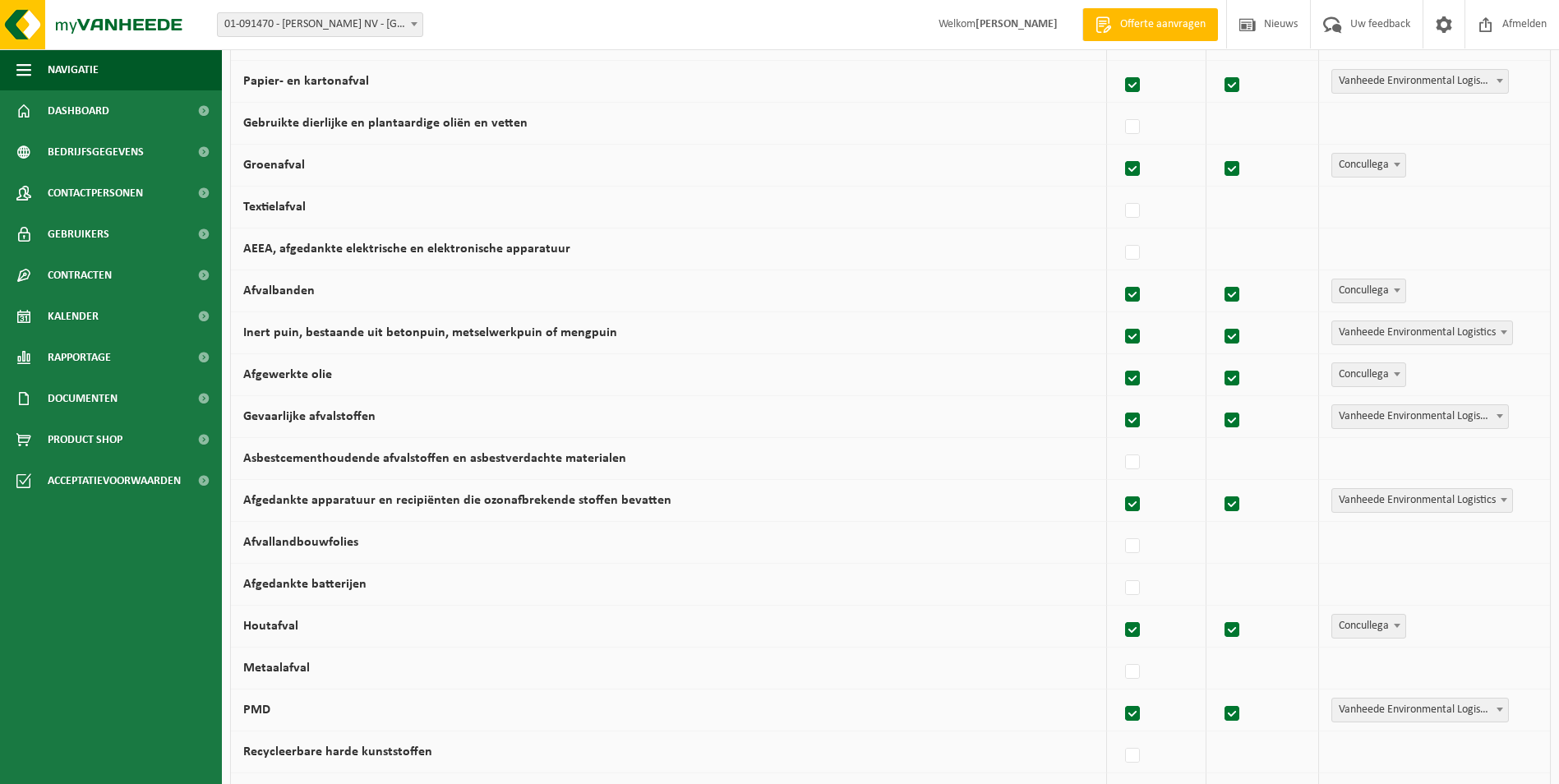
scroll to position [329, 0]
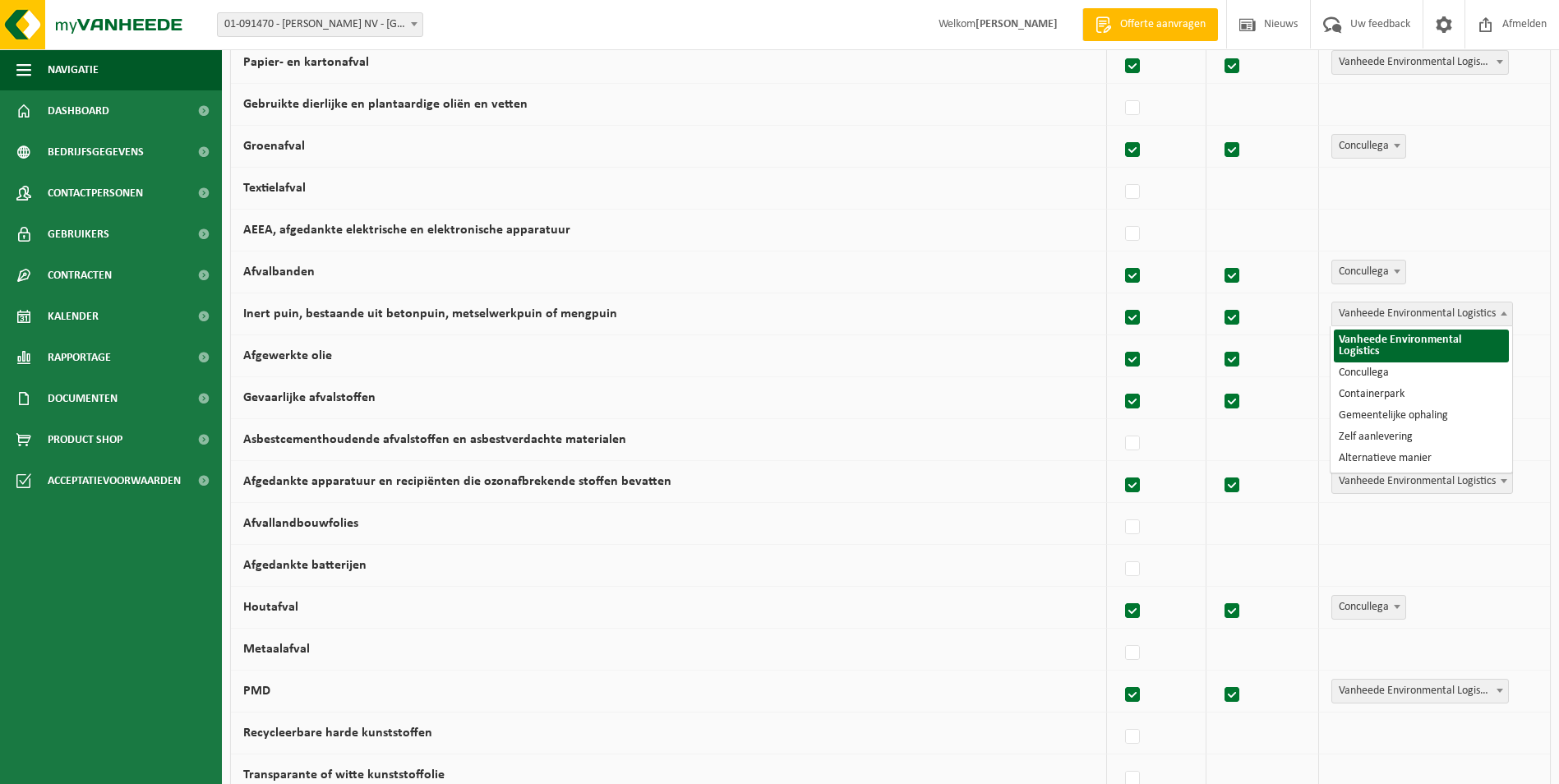
drag, startPoint x: 1457, startPoint y: 316, endPoint x: 1443, endPoint y: 398, distance: 83.2
click at [1457, 319] on span "Vanheede Environmental Logistics" at bounding box center [1422, 314] width 180 height 23
select select "Concullega"
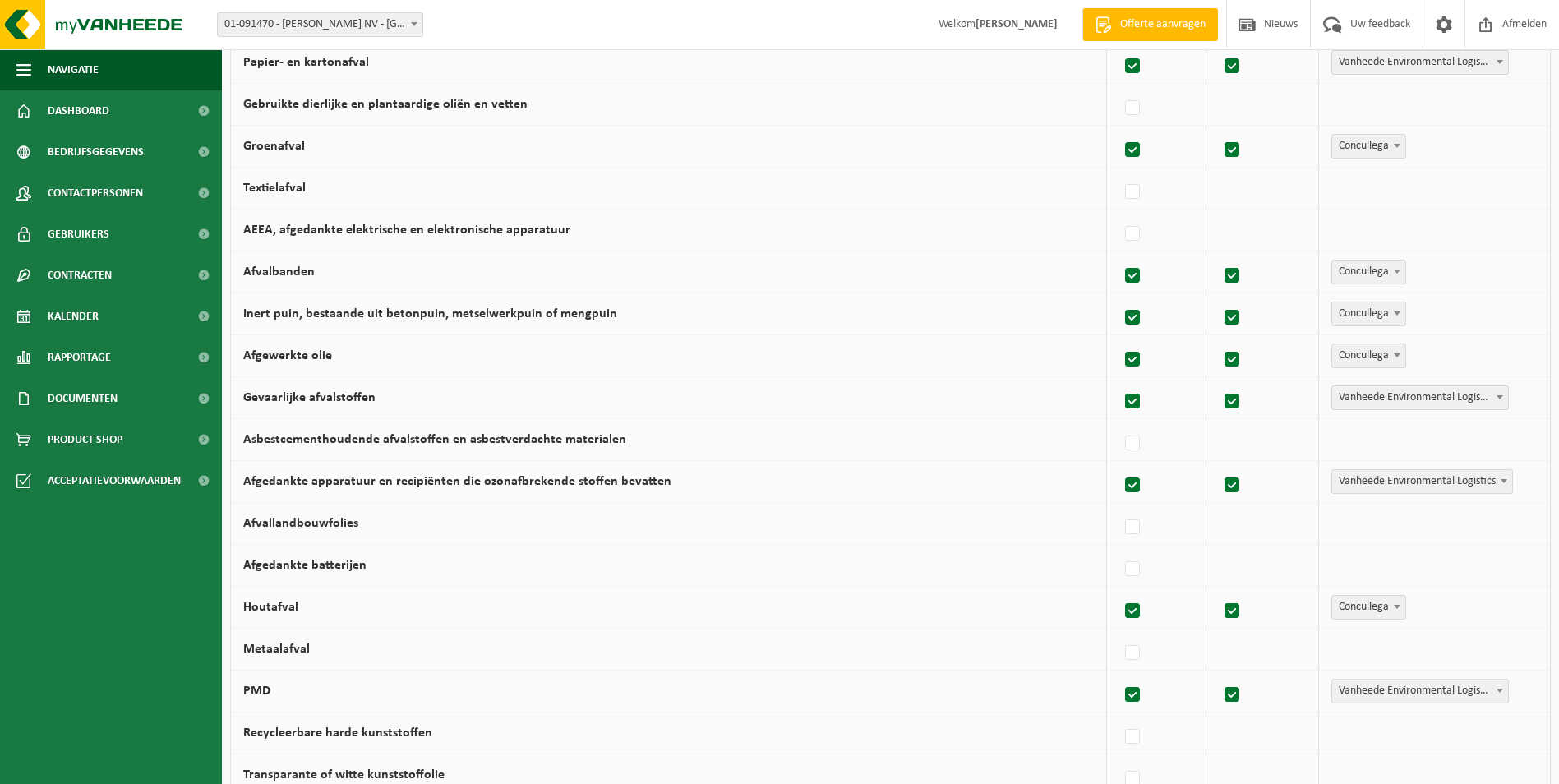
click at [1246, 527] on td at bounding box center [1263, 524] width 112 height 42
click at [1456, 530] on td "Vanheede Environmental Logistics Concullega Containerpark Gemeentelijke ophalin…" at bounding box center [1434, 524] width 231 height 42
click at [336, 453] on td "Asbestcementhoudende afvalstoffen en asbestverdachte materialen" at bounding box center [669, 440] width 876 height 42
click at [469, 522] on td "Afvallandbouwfolies" at bounding box center [669, 524] width 876 height 42
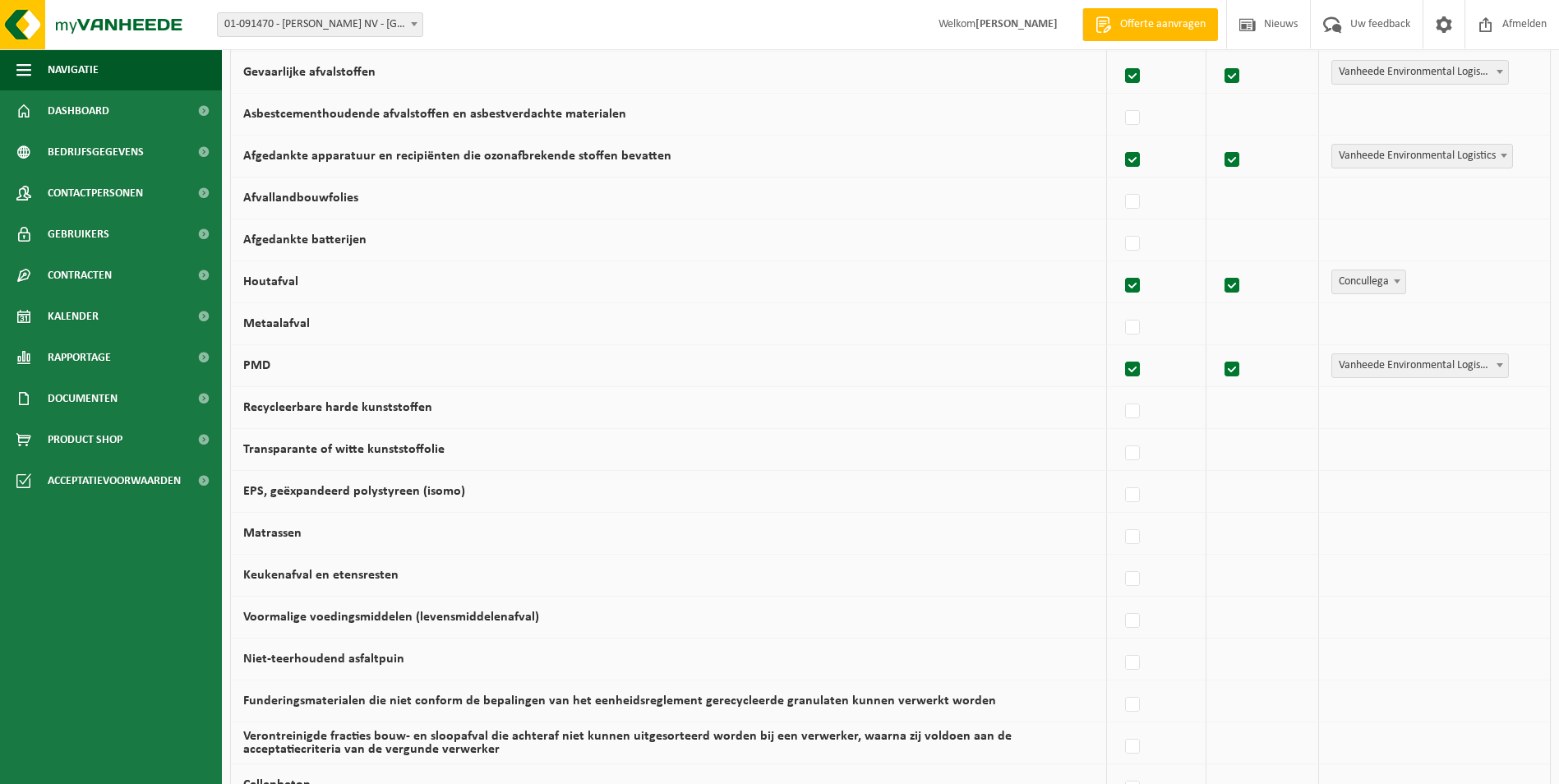
scroll to position [657, 0]
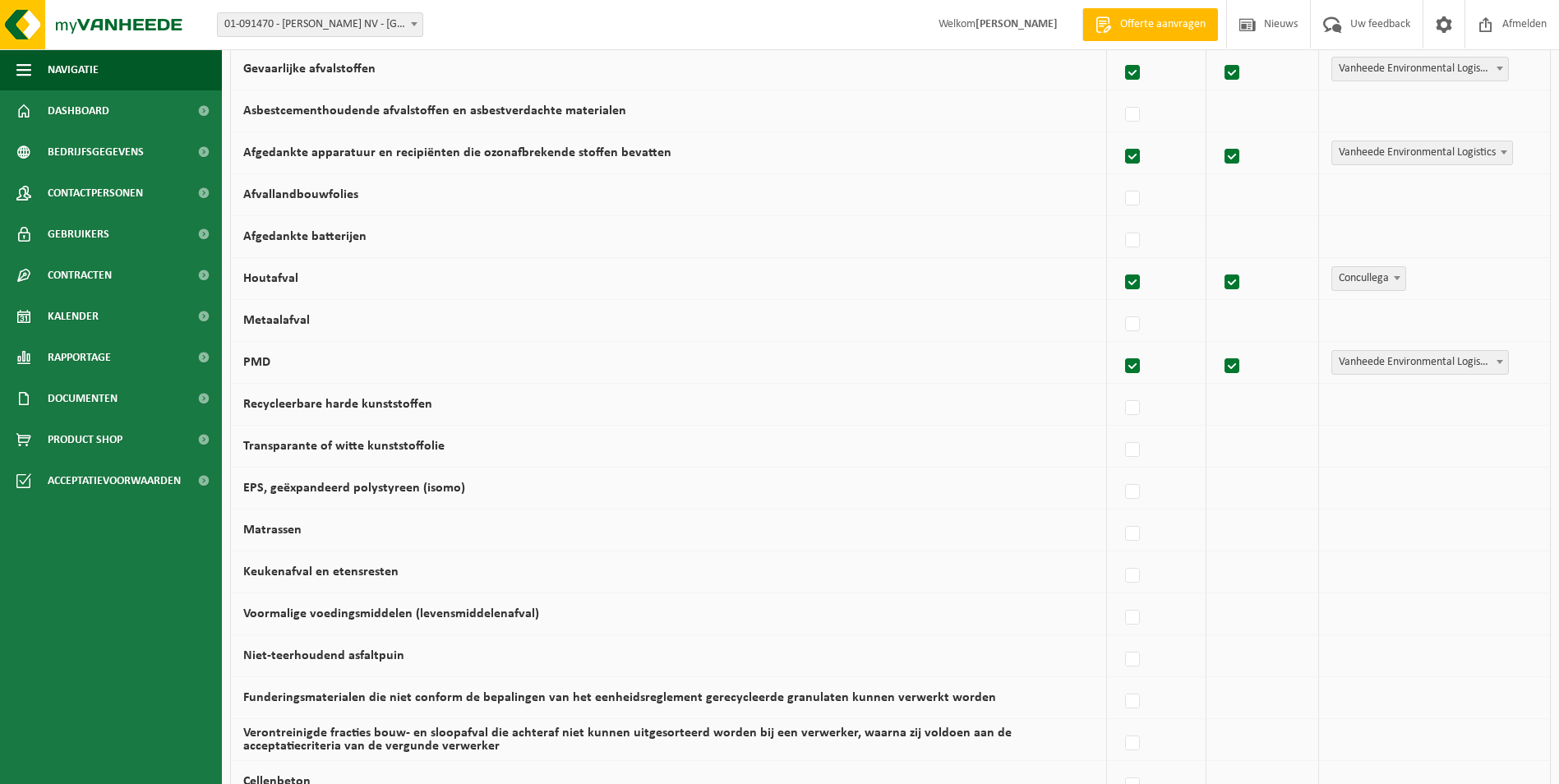
click at [1081, 390] on td "Recycleerbare harde kunststoffen" at bounding box center [669, 404] width 876 height 42
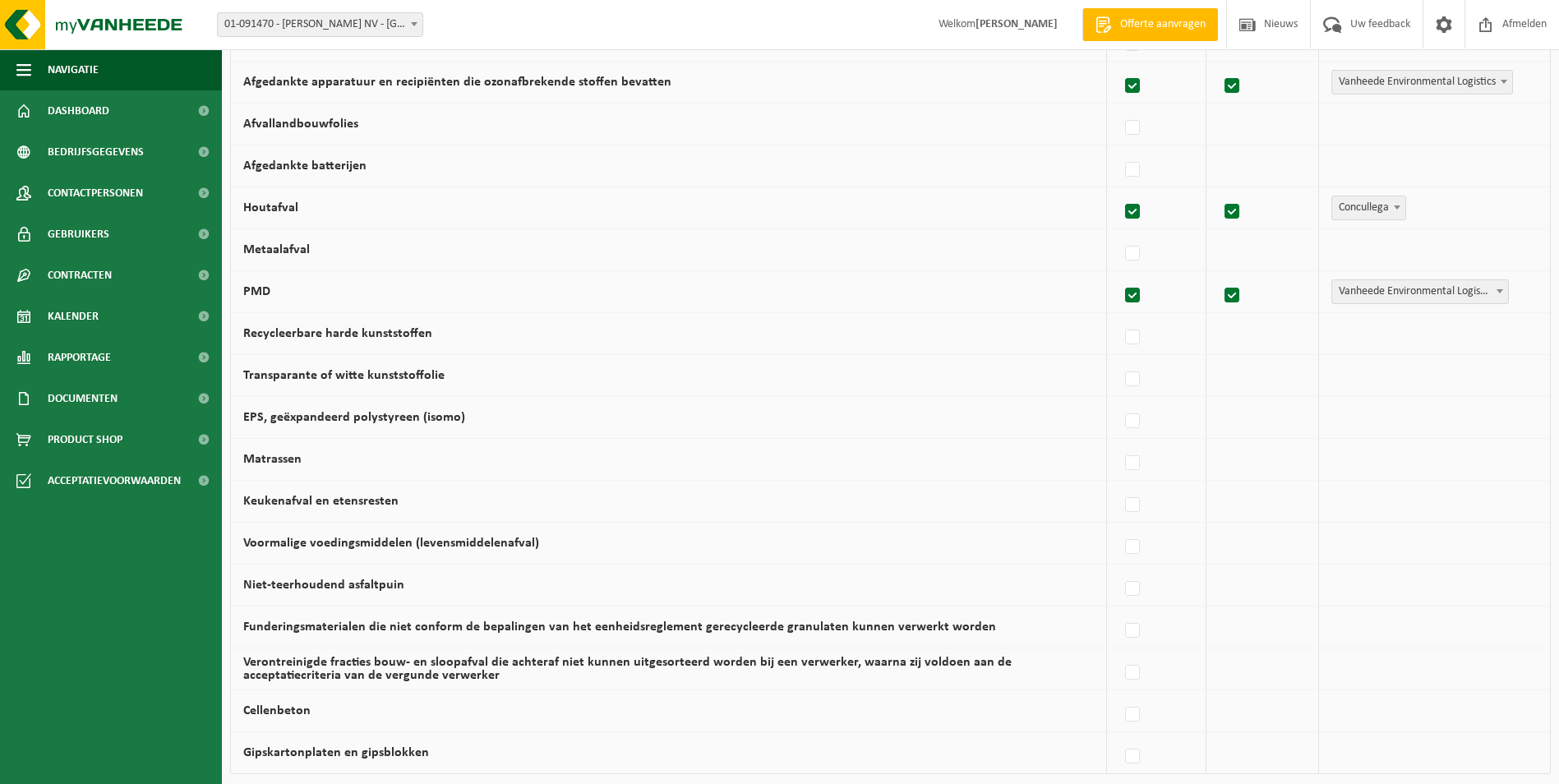
scroll to position [740, 0]
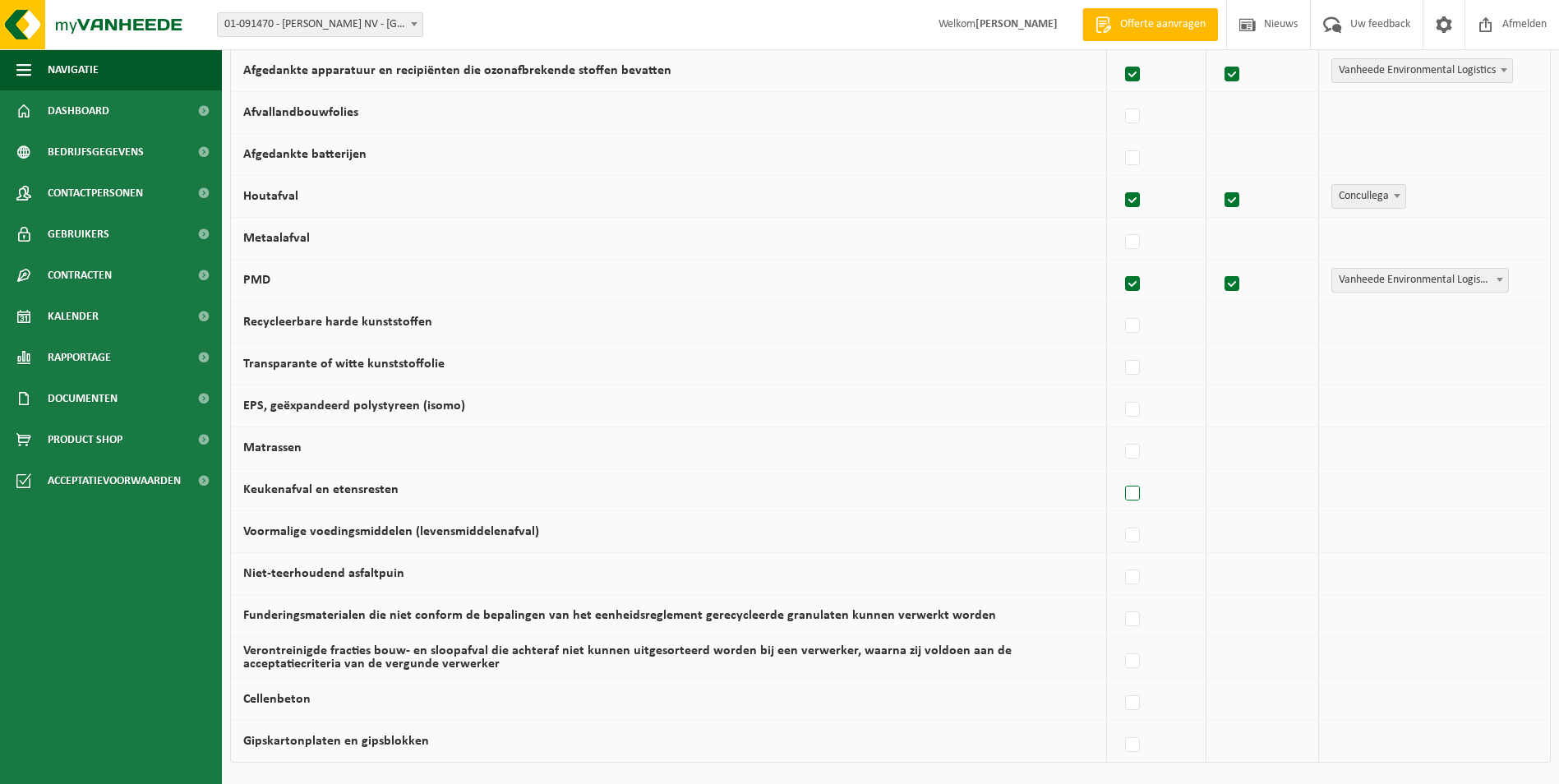
click at [1142, 487] on label at bounding box center [1132, 493] width 23 height 24
click at [1119, 473] on input "Keukenafval en etensresten" at bounding box center [1118, 472] width 1 height 1
checkbox input "true"
click at [1394, 486] on span "Vanheede Environmental Logistics" at bounding box center [1422, 489] width 180 height 23
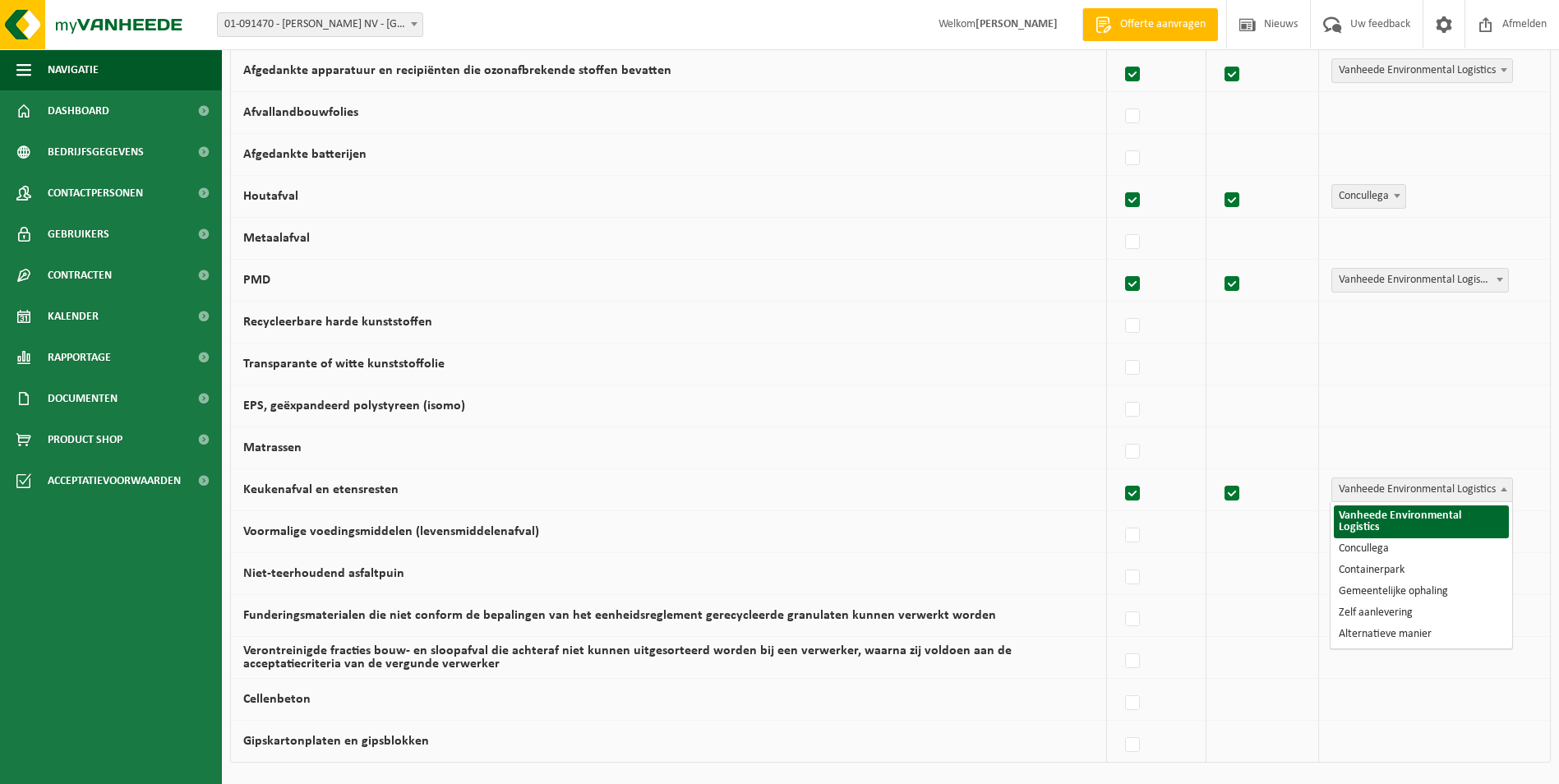
scroll to position [657, 0]
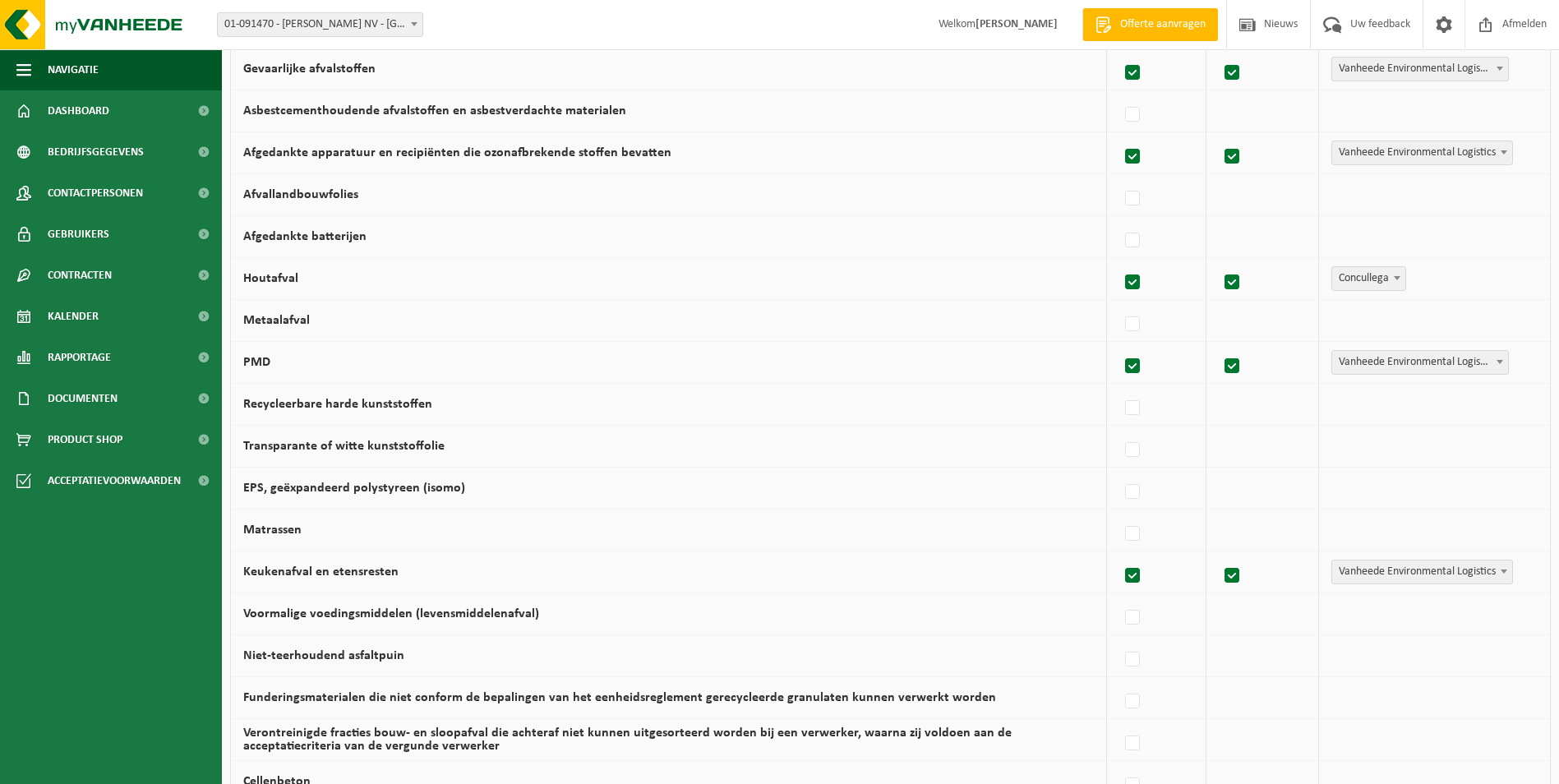
click at [317, 537] on td "Matrassen" at bounding box center [669, 530] width 876 height 42
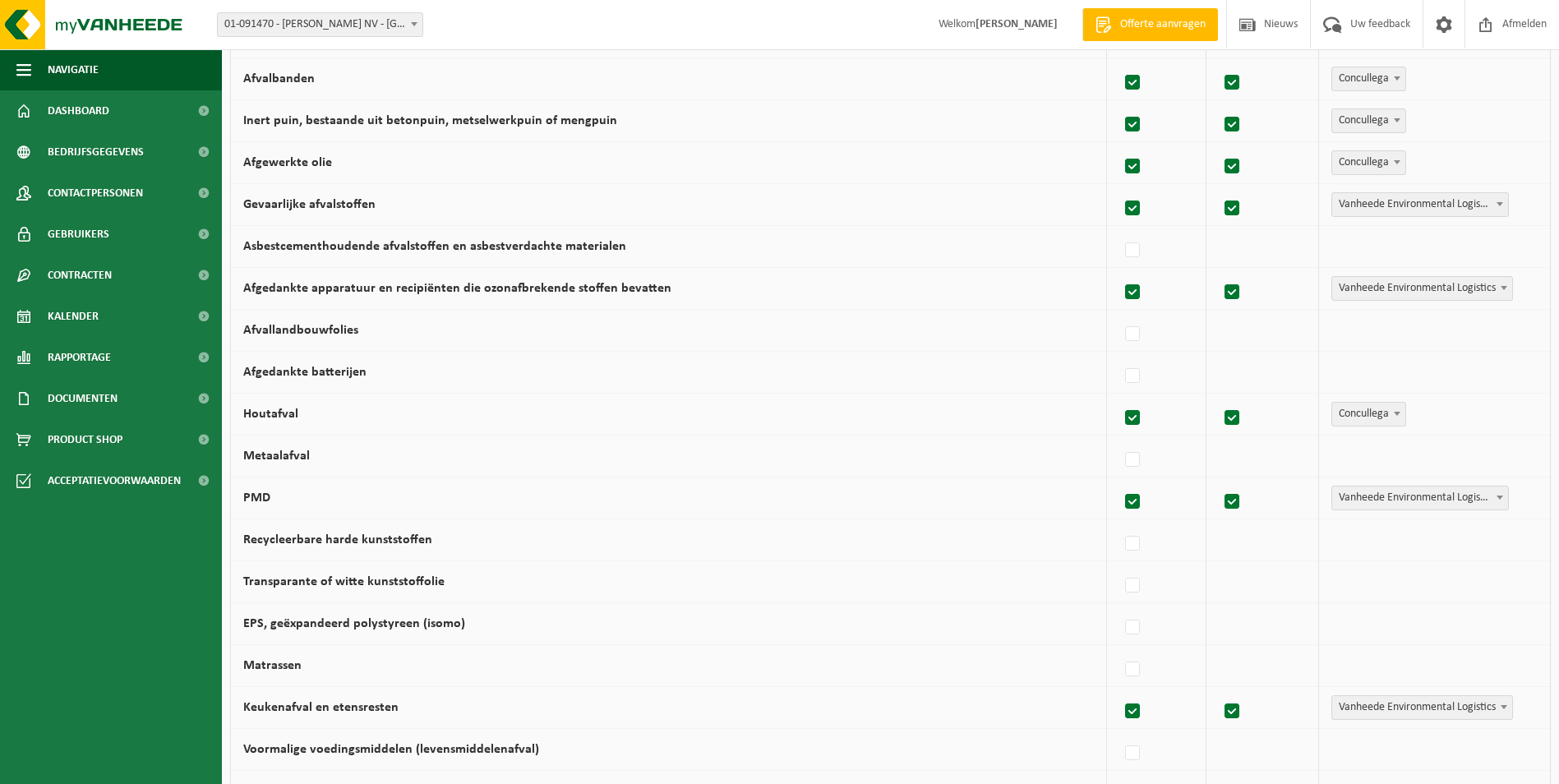
scroll to position [493, 0]
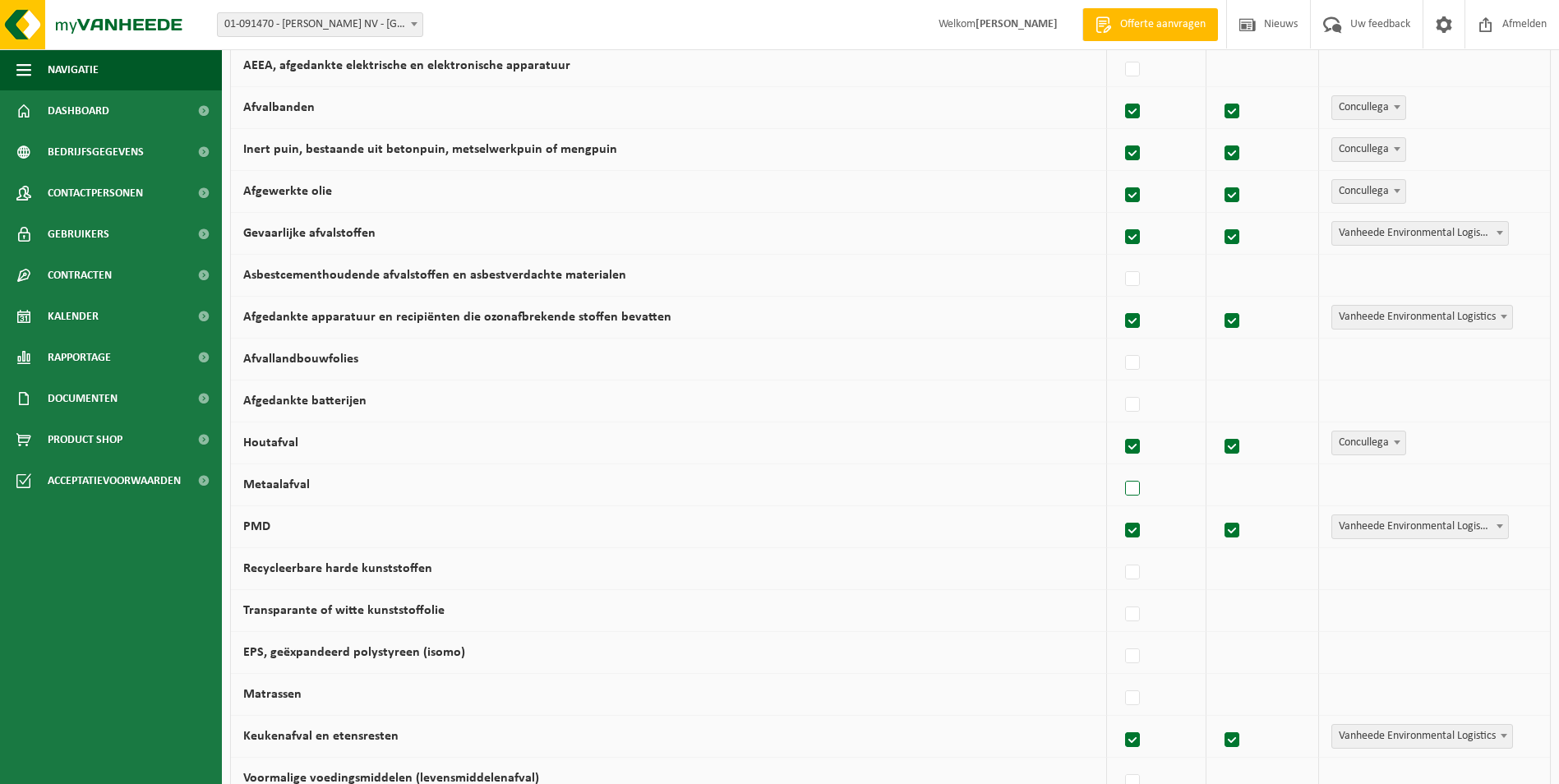
click at [1130, 489] on label at bounding box center [1132, 489] width 23 height 24
click at [1119, 469] on input "Metaalafval" at bounding box center [1118, 468] width 1 height 1
checkbox input "true"
click at [1364, 486] on span "Vanheede Environmental Logistics" at bounding box center [1422, 484] width 180 height 23
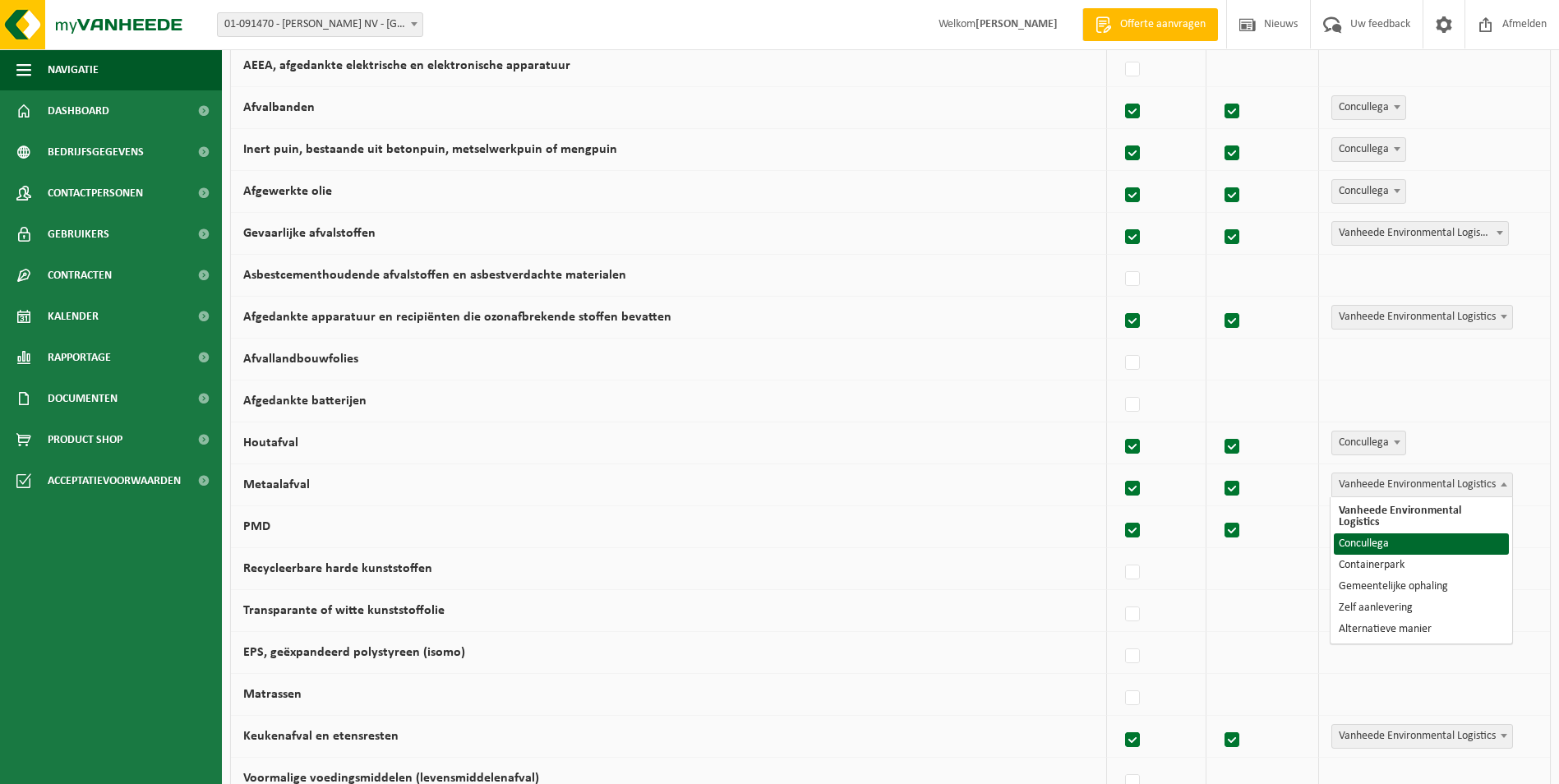
select select "Concullega"
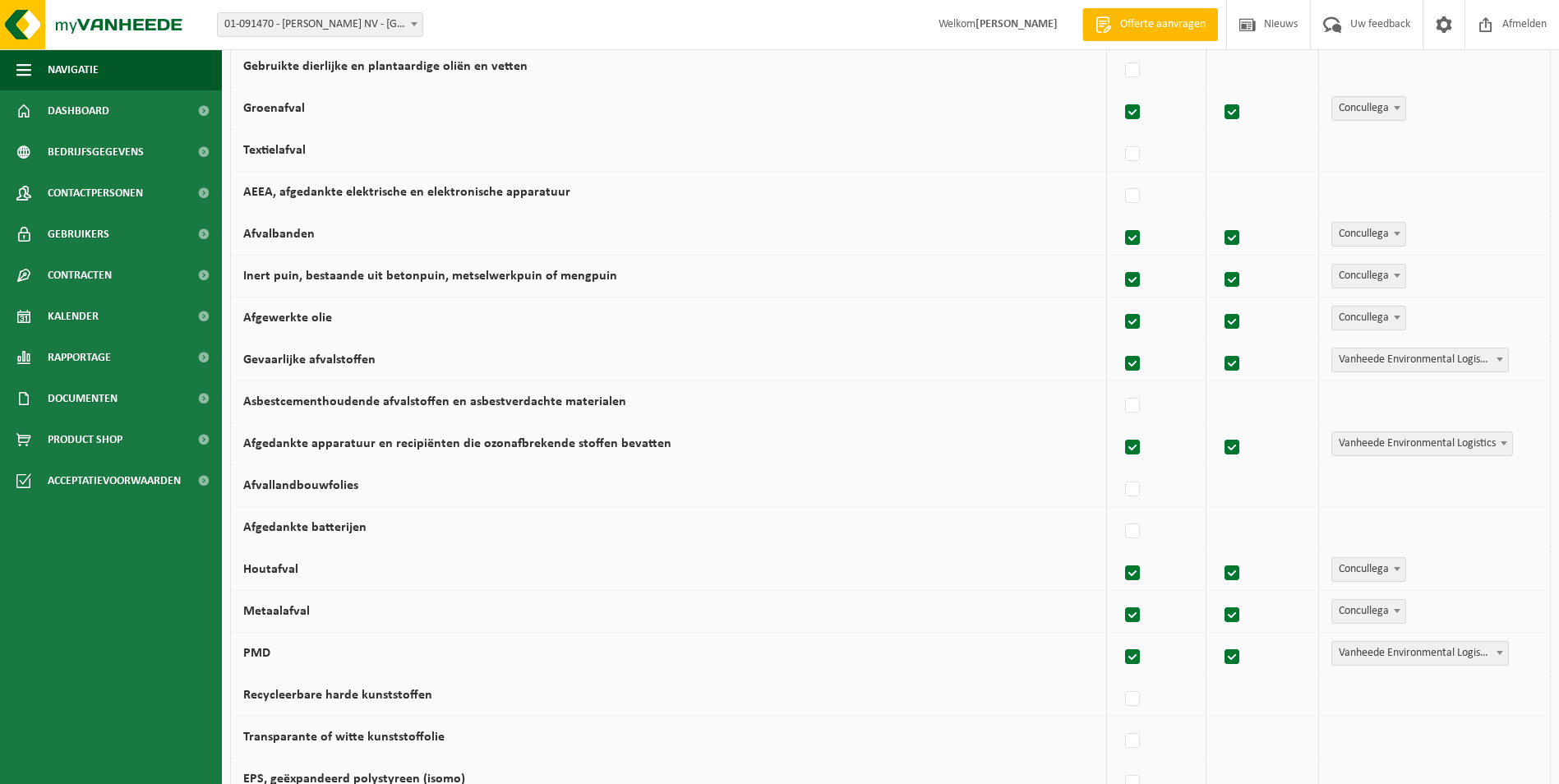
scroll to position [329, 0]
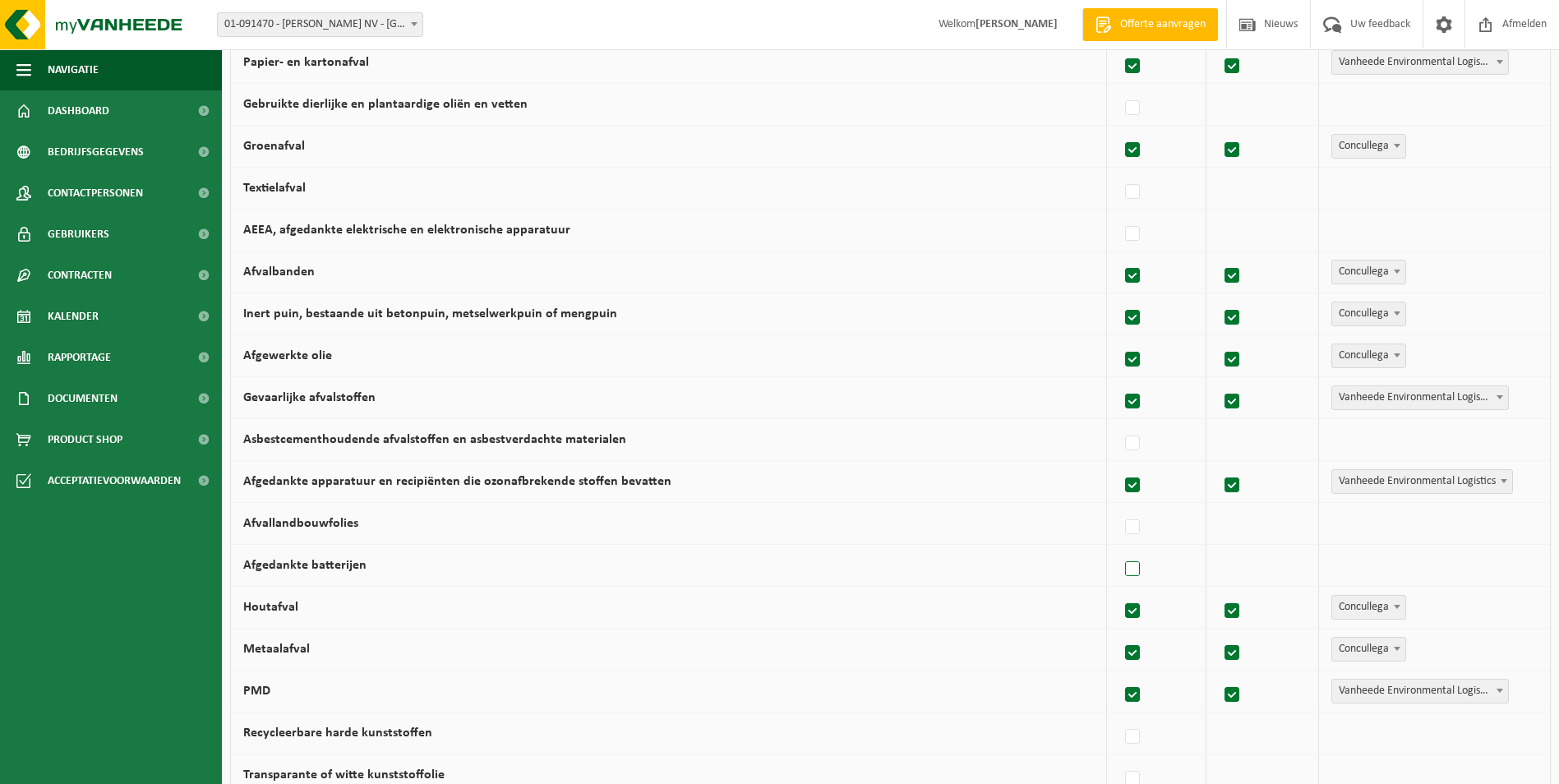
click at [1141, 574] on label at bounding box center [1132, 569] width 23 height 24
click at [1119, 549] on input "Afgedankte batterijen" at bounding box center [1118, 548] width 1 height 1
checkbox input "true"
click at [1377, 570] on span "Vanheede Environmental Logistics" at bounding box center [1422, 565] width 180 height 23
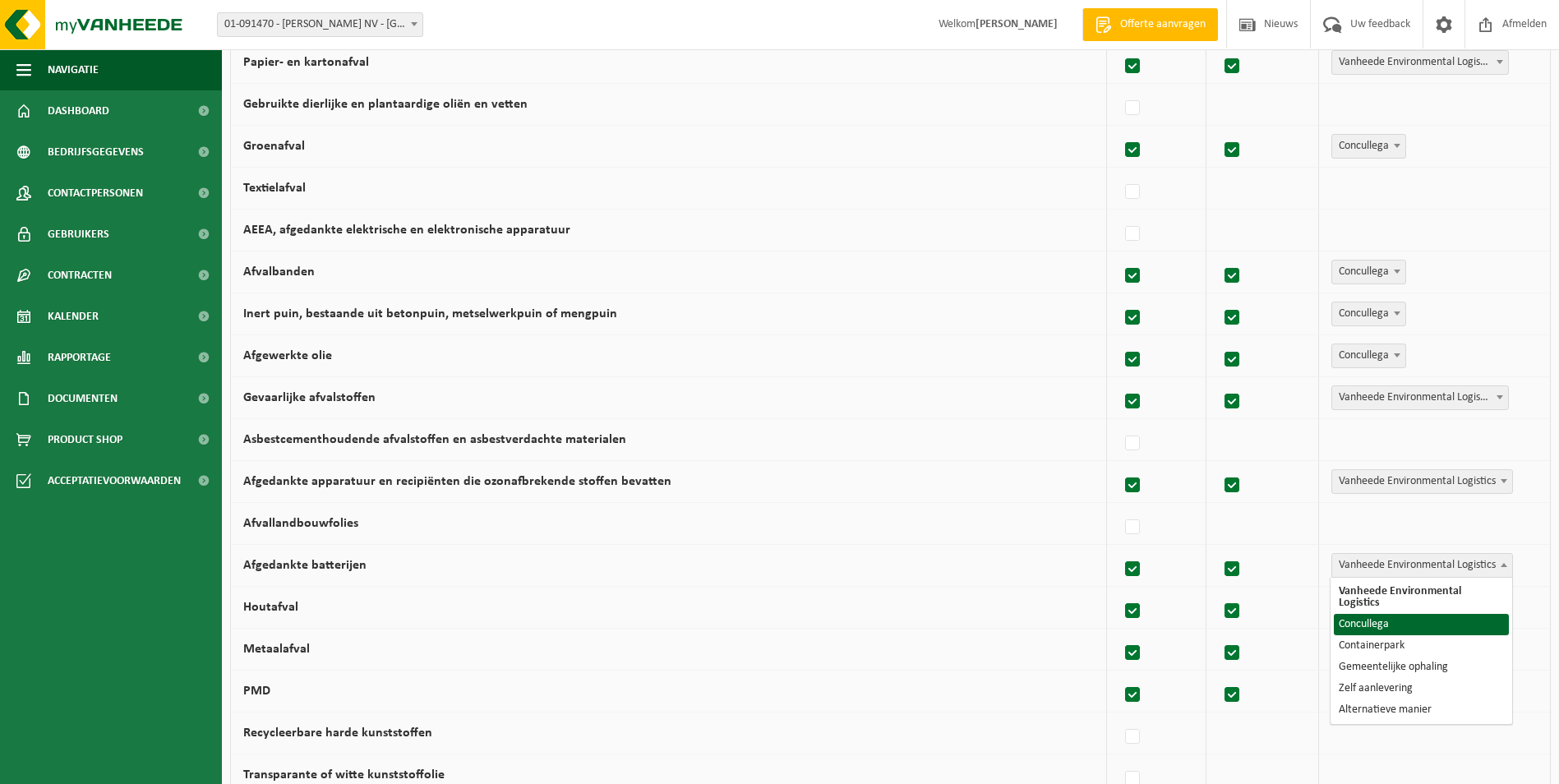
select select "Concullega"
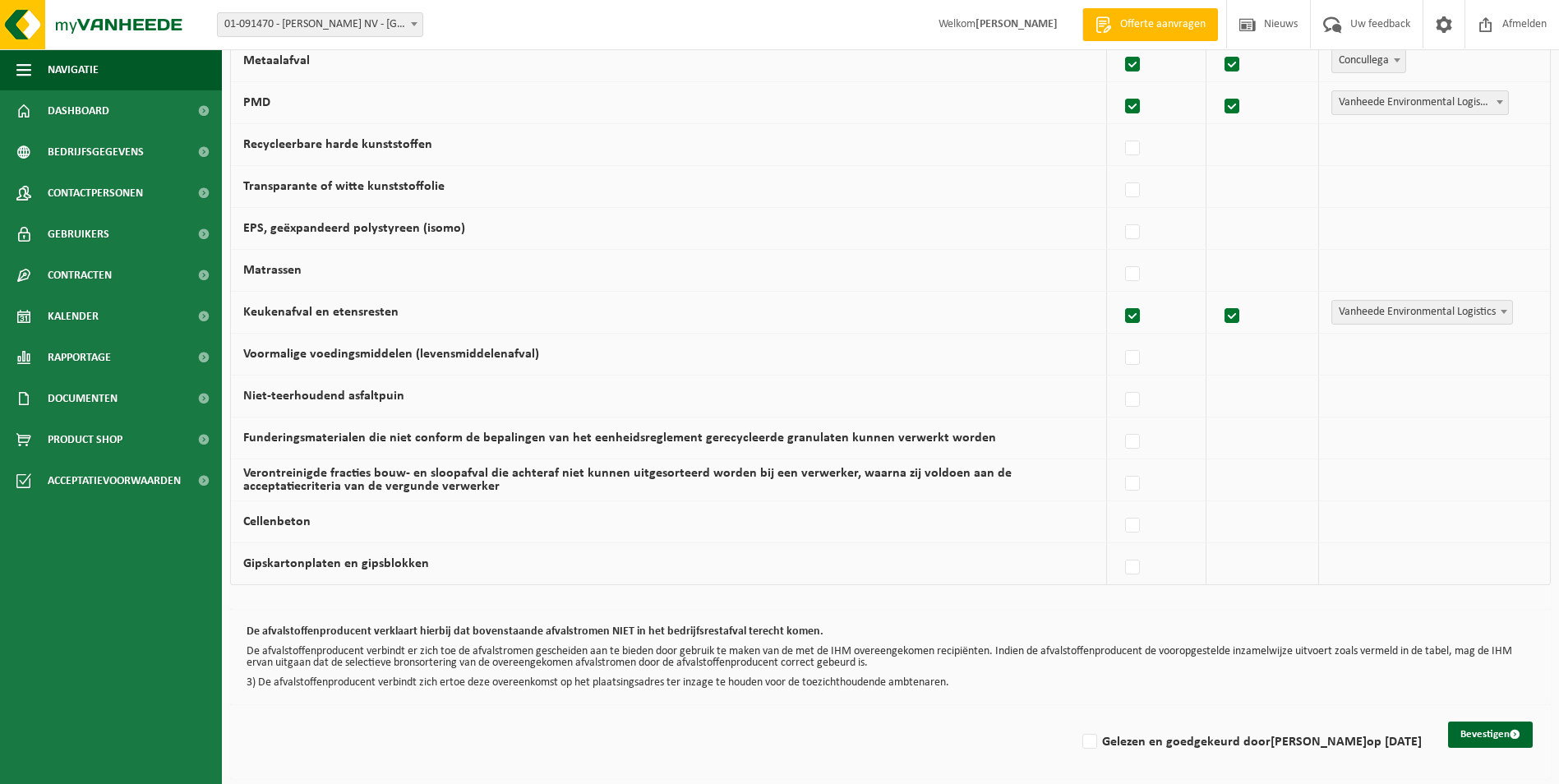
scroll to position [920, 0]
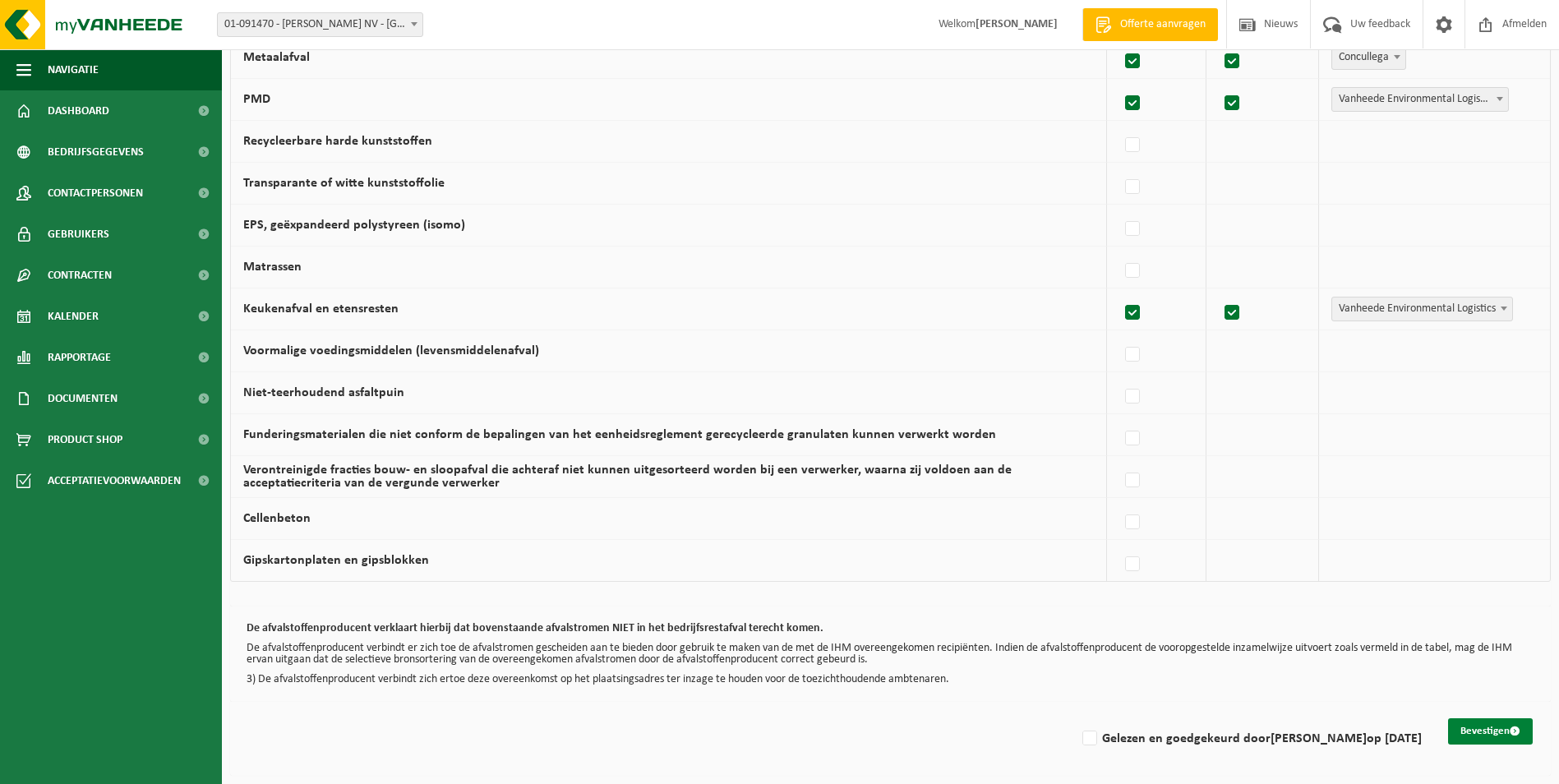
click at [1500, 738] on button "Bevestigen" at bounding box center [1489, 731] width 84 height 26
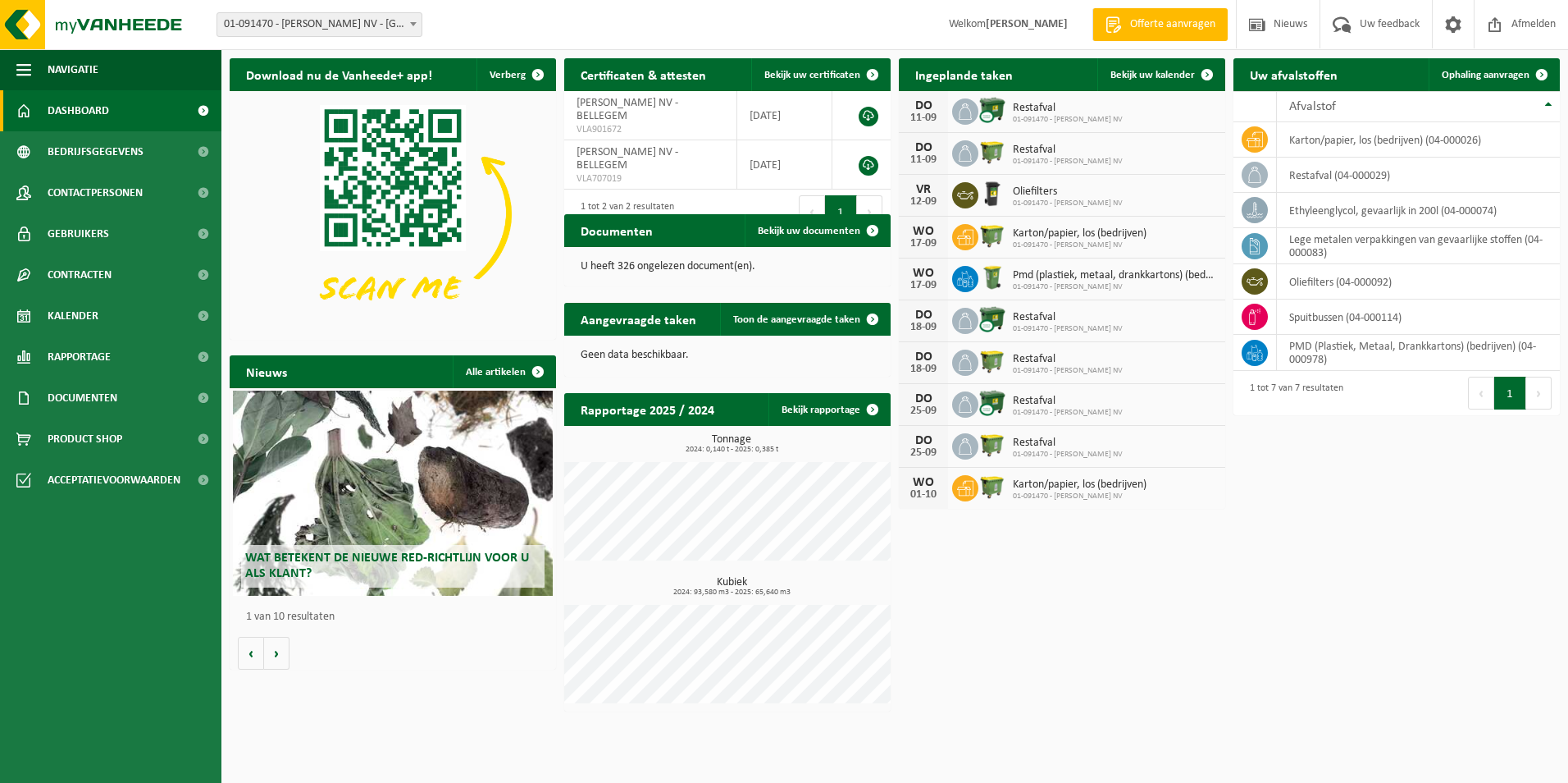
click at [1541, 385] on button "Volgende" at bounding box center [1539, 393] width 25 height 33
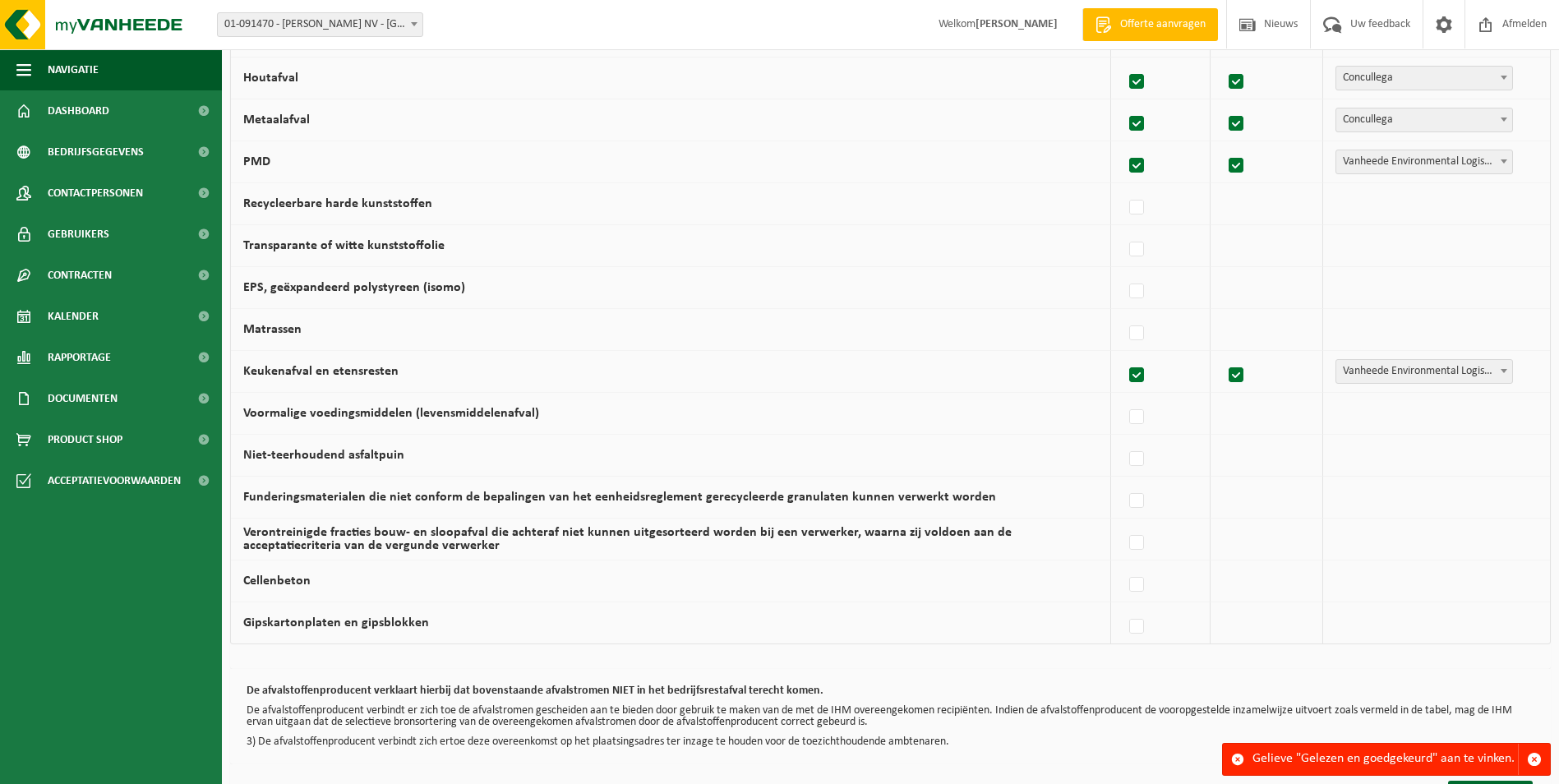
scroll to position [920, 0]
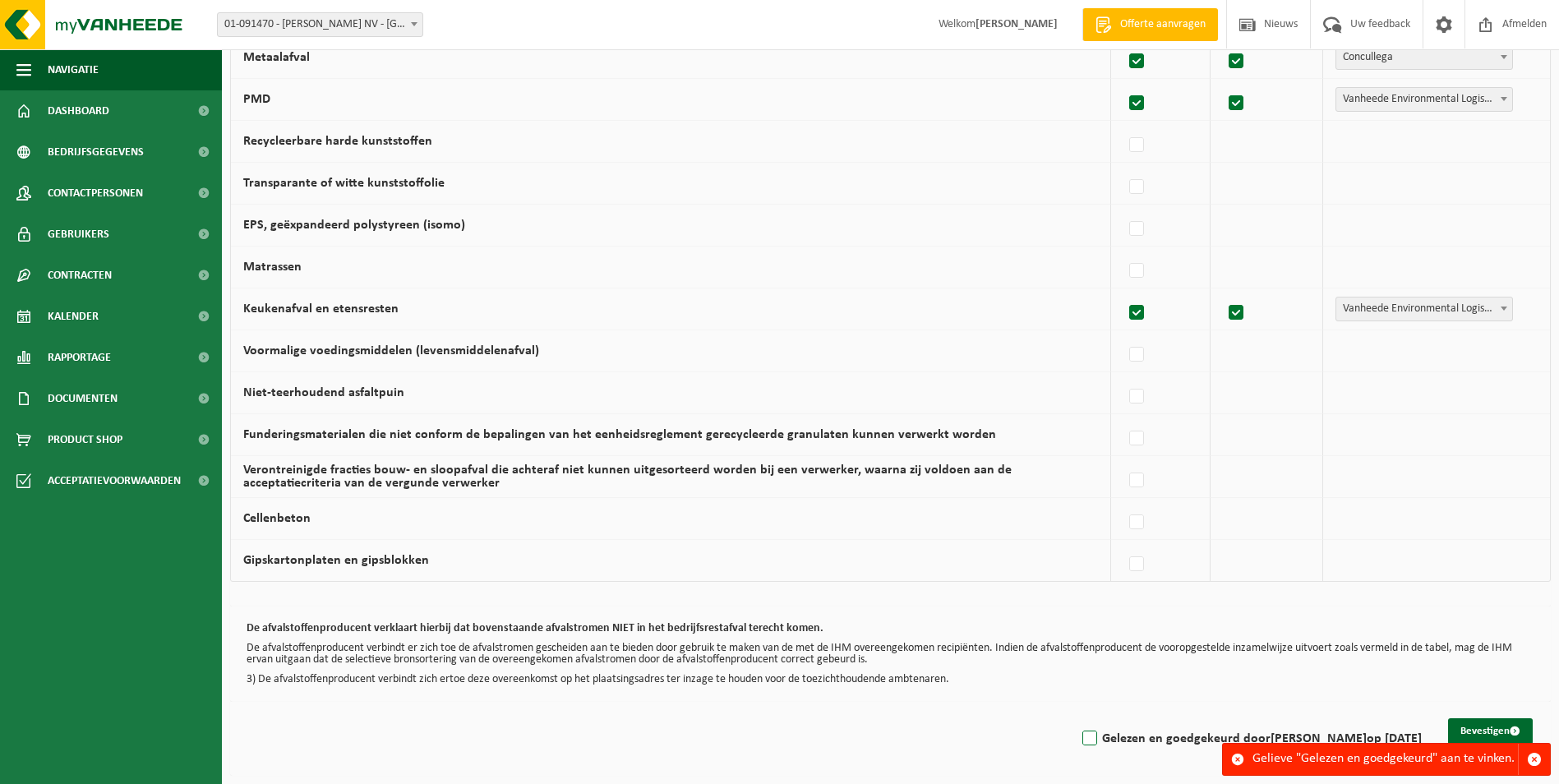
click at [1084, 744] on label "Gelezen en goedgekeurd door SABINE MYLLE op 08/09/25" at bounding box center [1250, 738] width 343 height 24
click at [1077, 718] on input "Gelezen en goedgekeurd door SABINE MYLLE op 08/09/25" at bounding box center [1076, 717] width 1 height 1
checkbox input "true"
click at [1514, 725] on button "Bevestigen" at bounding box center [1489, 731] width 84 height 26
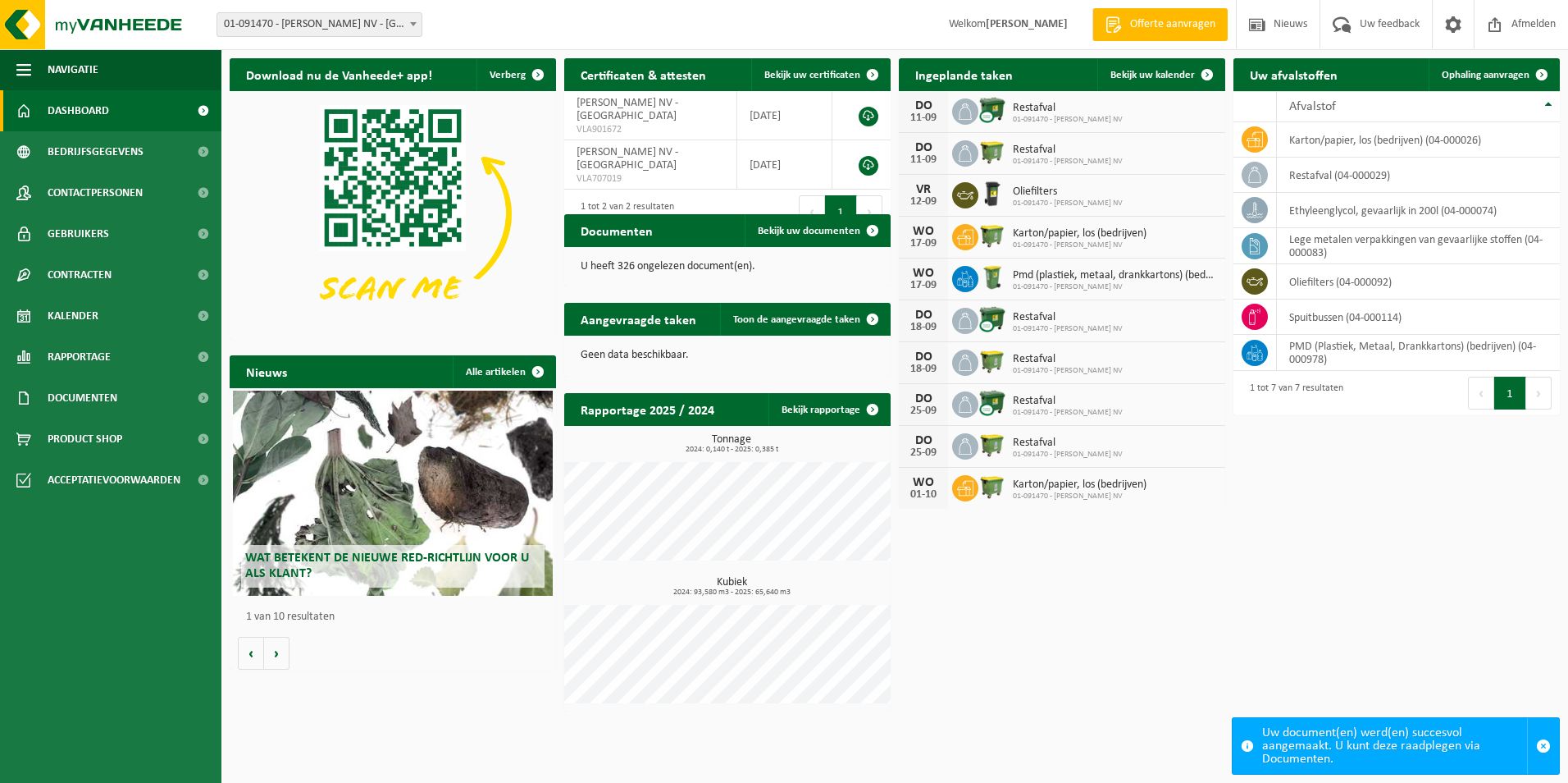
click at [1116, 672] on div "Download nu de Vanheede+ app! Verberg Certificaten & attesten Bekijk uw certifi…" at bounding box center [895, 385] width 1339 height 670
click at [1535, 750] on button "button" at bounding box center [1543, 746] width 32 height 56
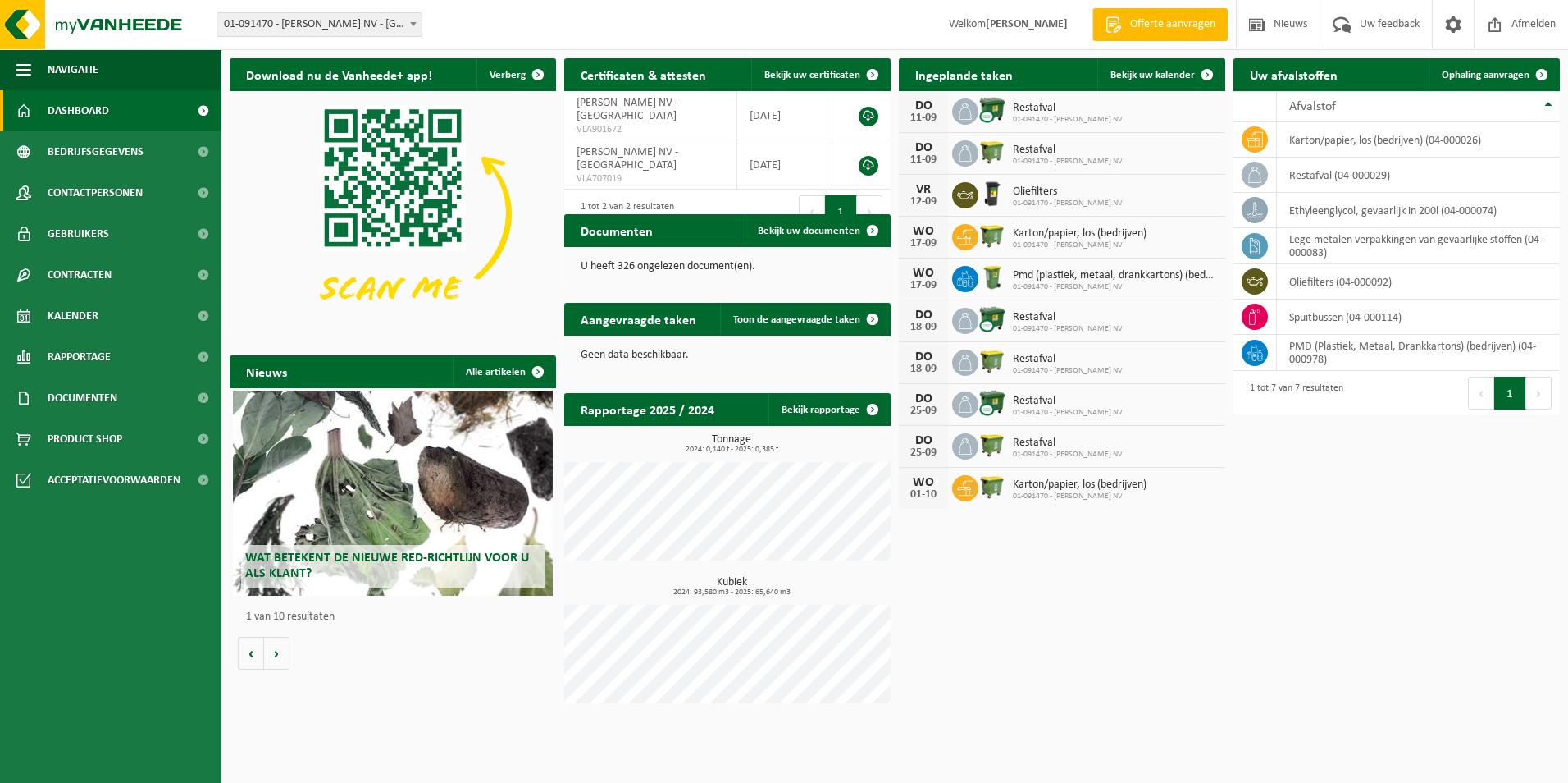
click at [1341, 567] on div "Download nu de Vanheede+ app! Verberg Certificaten & attesten Bekijk uw certifi…" at bounding box center [895, 385] width 1339 height 670
click at [1021, 610] on div "Download nu de Vanheede+ app! Verberg Certificaten & attesten Bekijk uw certifi…" at bounding box center [895, 385] width 1339 height 670
click at [1060, 636] on div "Download nu de Vanheede+ app! Verberg Certificaten & attesten Bekijk uw certifi…" at bounding box center [895, 385] width 1339 height 670
click at [1109, 611] on div "Download nu de Vanheede+ app! Verberg Certificaten & attesten Bekijk uw certifi…" at bounding box center [895, 385] width 1339 height 670
click at [830, 65] on link "Bekijk uw certificaten" at bounding box center [820, 74] width 138 height 33
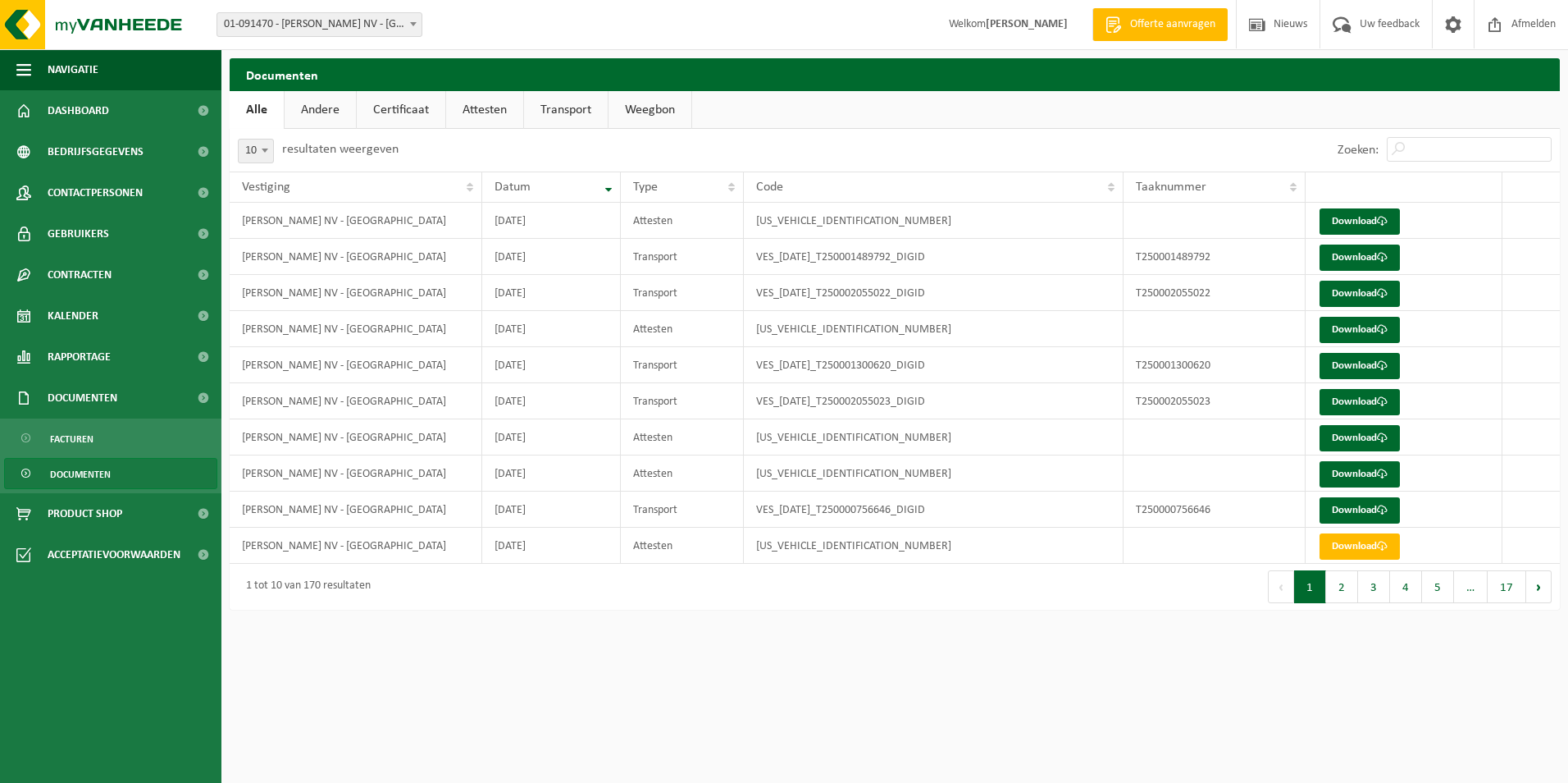
click at [437, 127] on link "Certificaat" at bounding box center [401, 110] width 89 height 38
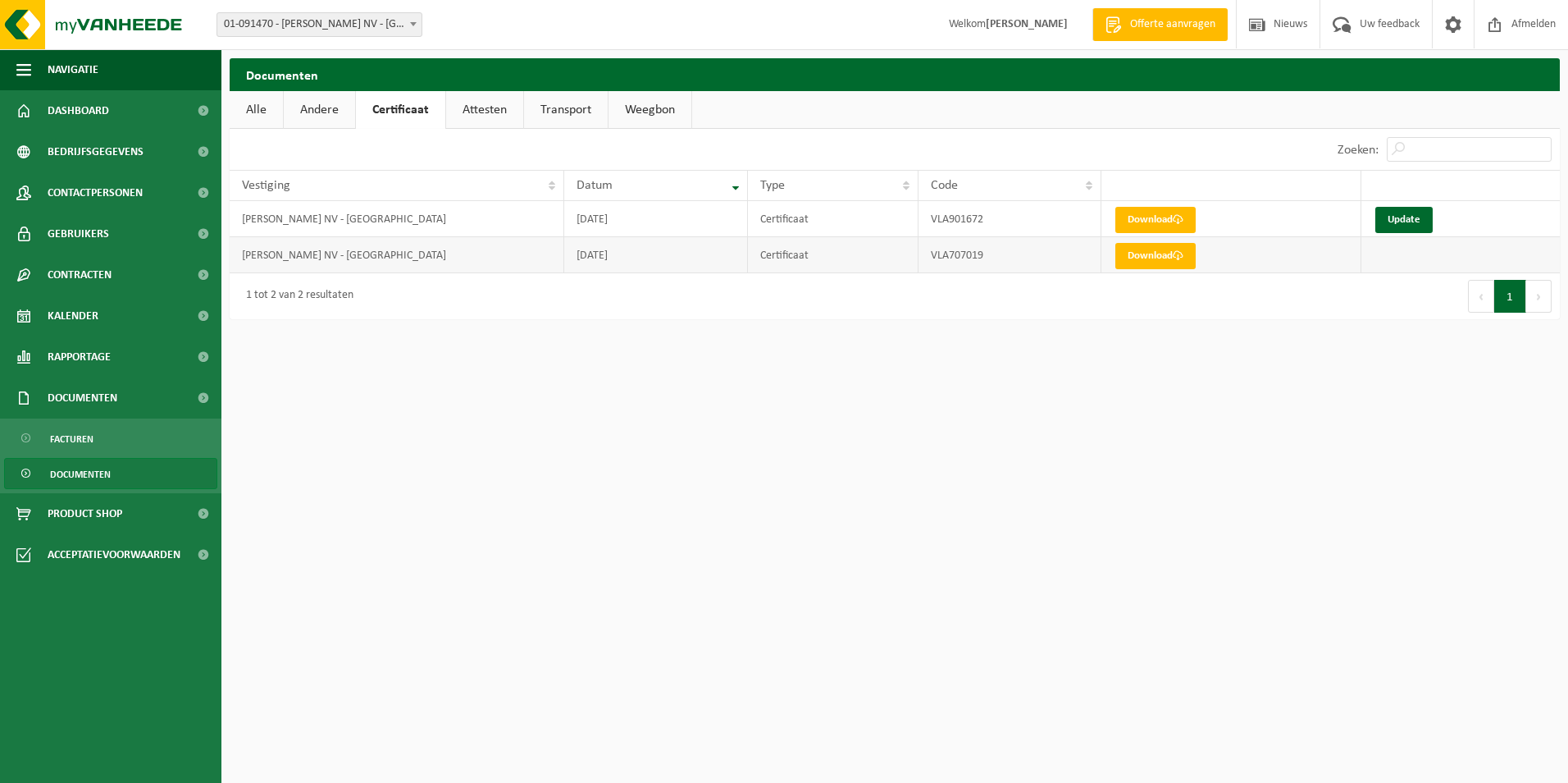
drag, startPoint x: 1074, startPoint y: 444, endPoint x: 1355, endPoint y: 249, distance: 342.0
click at [1082, 437] on html "Vestiging: 01-091470 - [PERSON_NAME] NV - [GEOGRAPHIC_DATA] 01-091470 - [PERSON…" at bounding box center [784, 391] width 1568 height 783
click at [996, 400] on html "Vestiging: 01-091470 - [PERSON_NAME] NV - [GEOGRAPHIC_DATA] 01-091470 - [PERSON…" at bounding box center [784, 391] width 1568 height 783
click at [1229, 451] on html "Vestiging: 01-091470 - [PERSON_NAME] NV - [GEOGRAPHIC_DATA] 01-091470 - [PERSON…" at bounding box center [784, 391] width 1568 height 783
click at [1347, 288] on div "Eerste Vorige 1 Volgende Laatste" at bounding box center [1227, 296] width 665 height 46
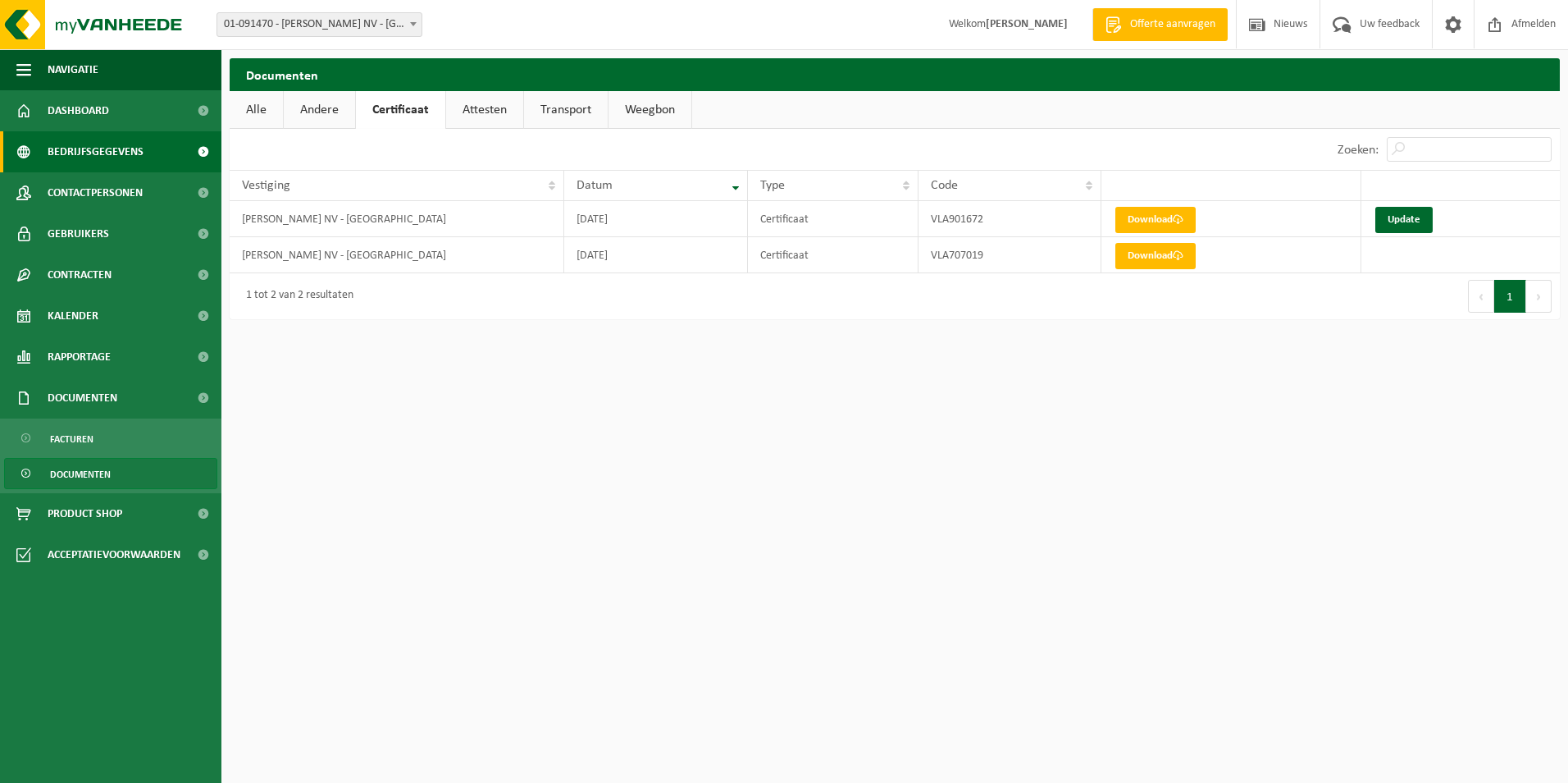
click at [164, 151] on link "Bedrijfsgegevens" at bounding box center [110, 151] width 222 height 41
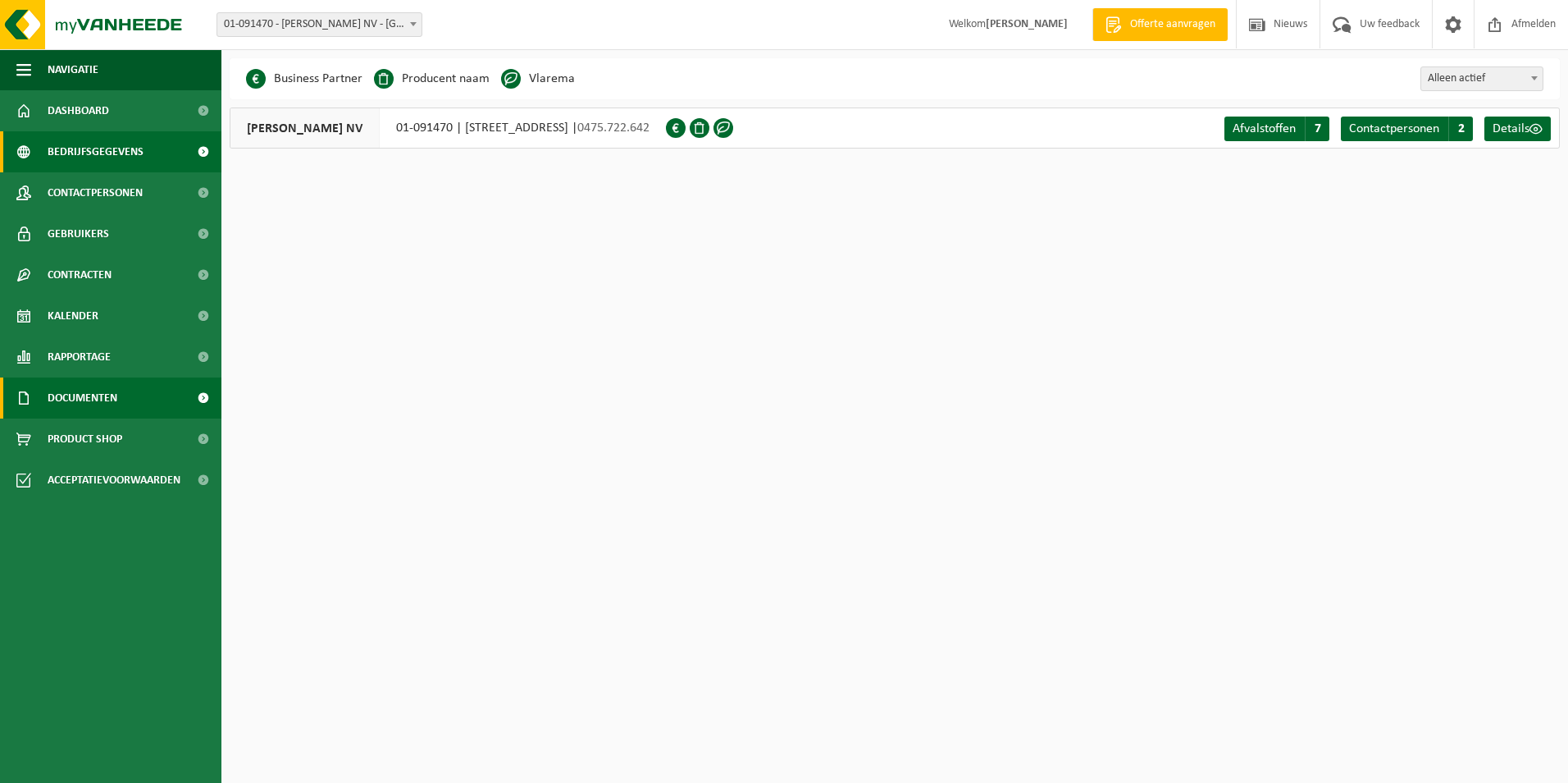
click at [112, 397] on span "Documenten" at bounding box center [82, 397] width 70 height 41
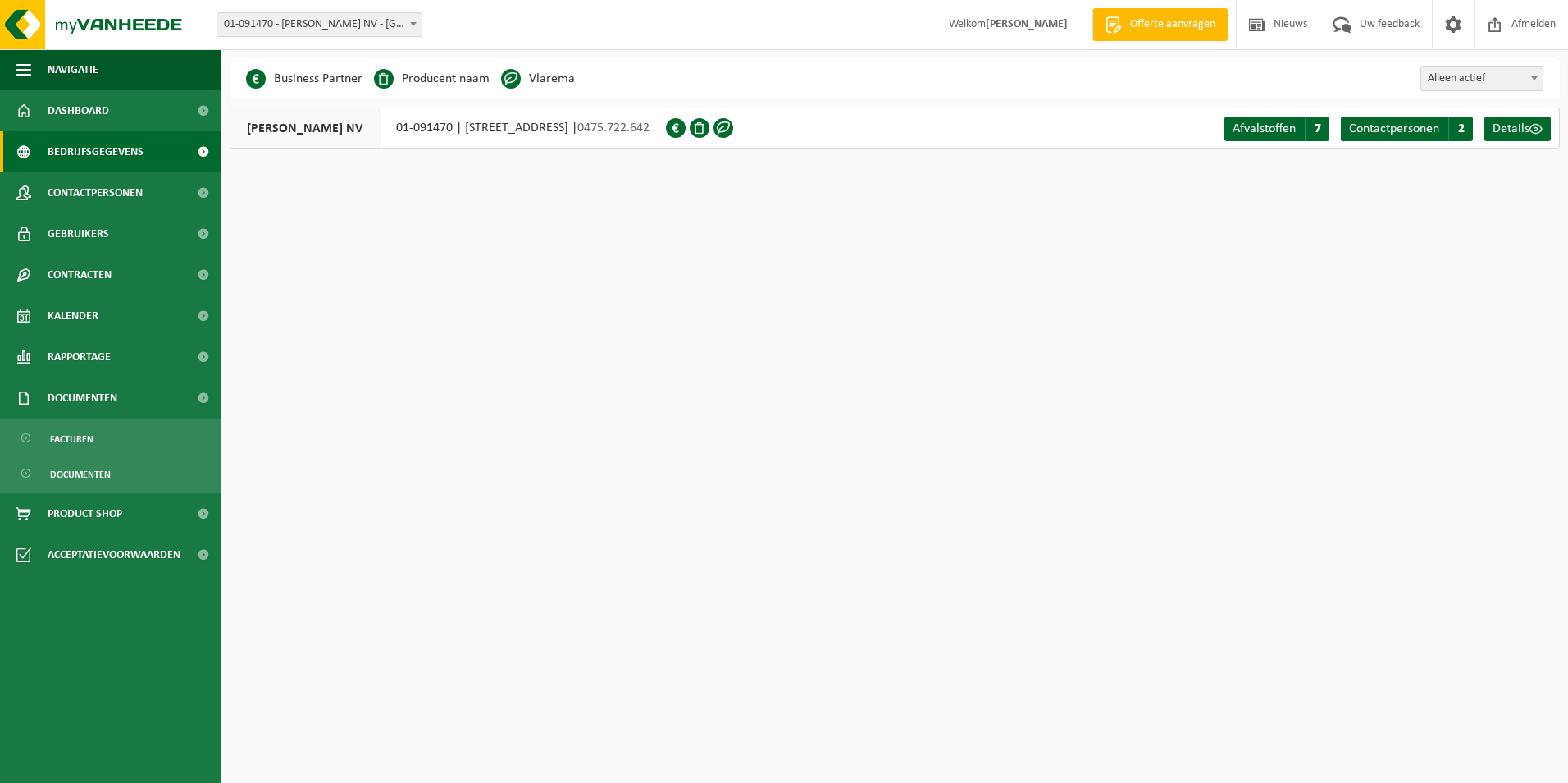
click at [137, 456] on ul "Facturen Documenten" at bounding box center [110, 455] width 222 height 74
click at [127, 473] on link "Documenten" at bounding box center [111, 473] width 214 height 31
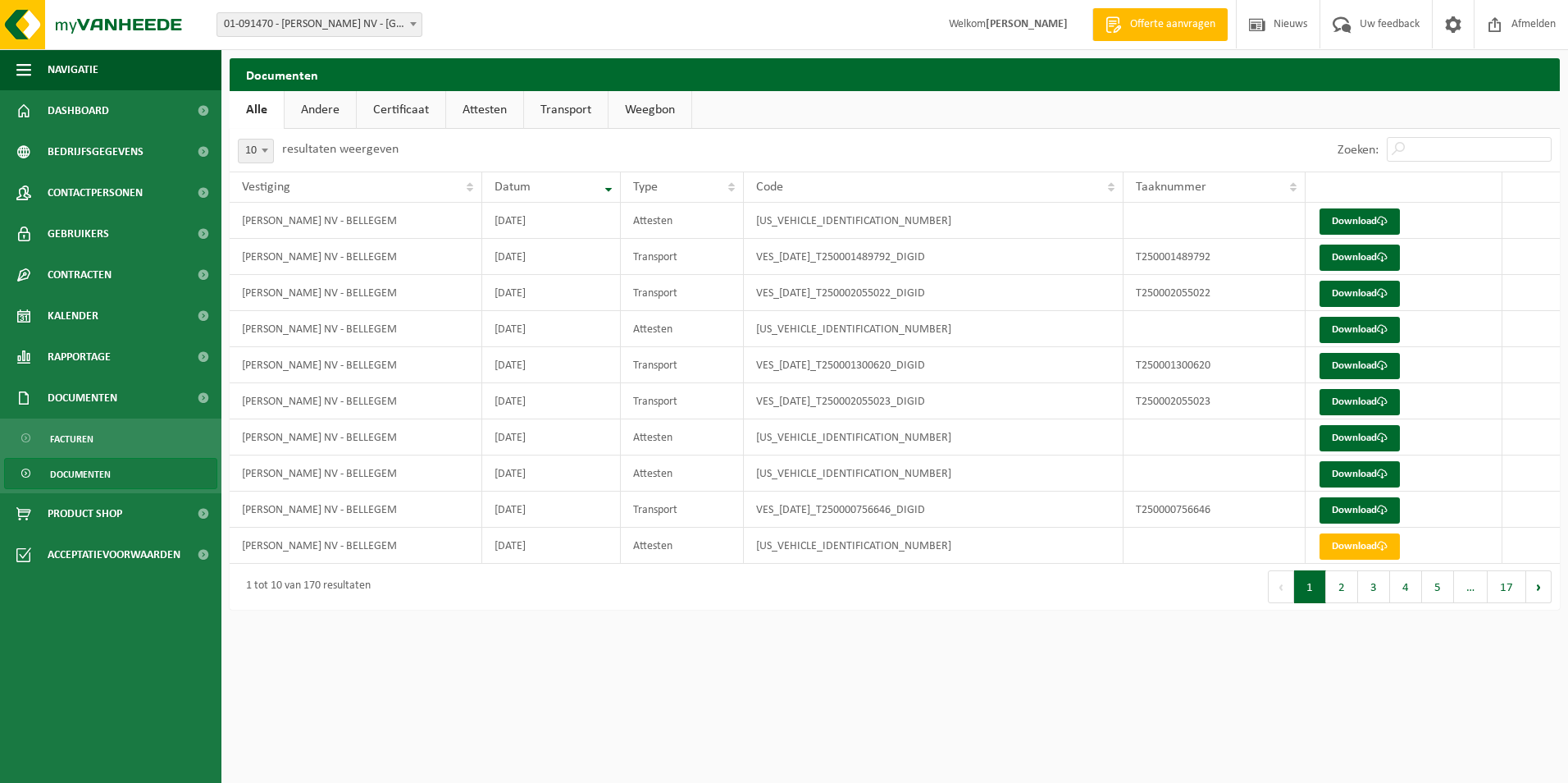
click at [416, 113] on link "Certificaat" at bounding box center [401, 110] width 89 height 38
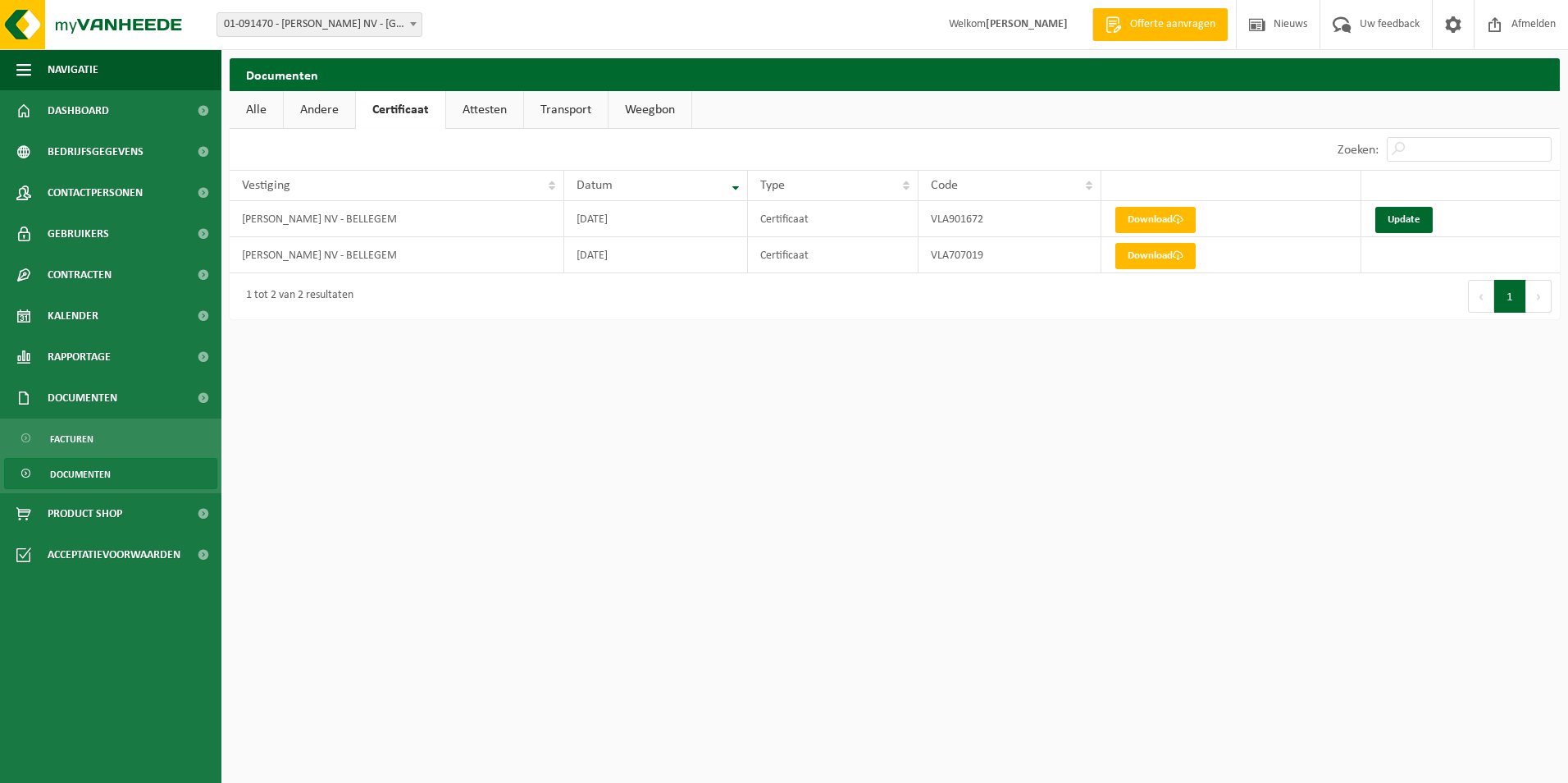
click at [927, 485] on html "Vestiging: 01-091470 - [PERSON_NAME] NV - [GEOGRAPHIC_DATA] 01-091470 - [PERSON…" at bounding box center [784, 391] width 1568 height 783
click at [1478, 319] on div "Eerste Vorige 1 Volgende Laatste" at bounding box center [1227, 296] width 665 height 46
click at [1488, 291] on button "Vorige" at bounding box center [1481, 296] width 26 height 33
click at [1507, 294] on button "1" at bounding box center [1510, 296] width 32 height 33
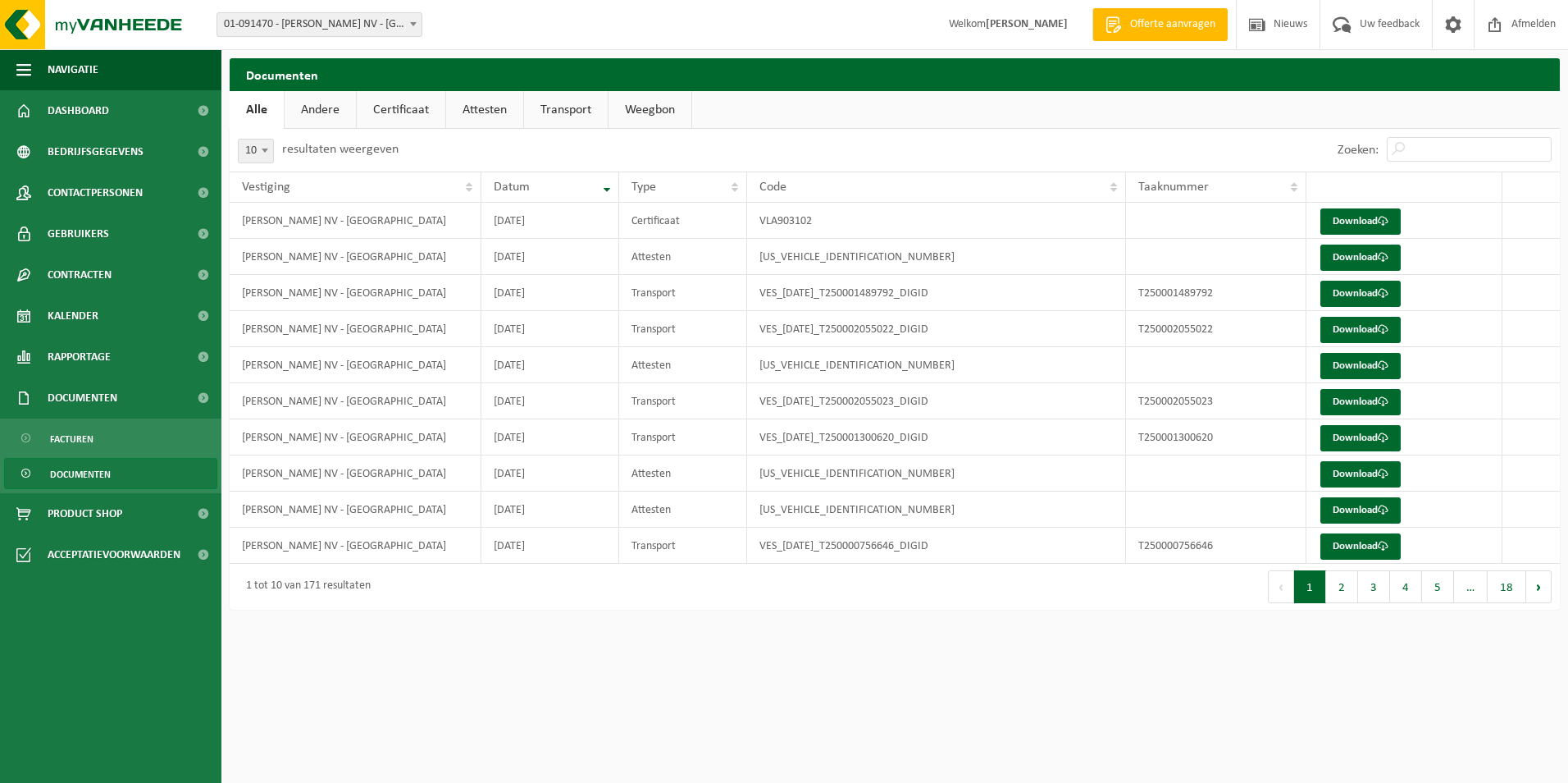
click at [747, 640] on html "Vestiging: 01-091470 - [PERSON_NAME] NV - [GEOGRAPHIC_DATA] 01-091470 - [PERSON…" at bounding box center [784, 391] width 1568 height 783
click at [397, 112] on link "Certificaat" at bounding box center [401, 110] width 89 height 38
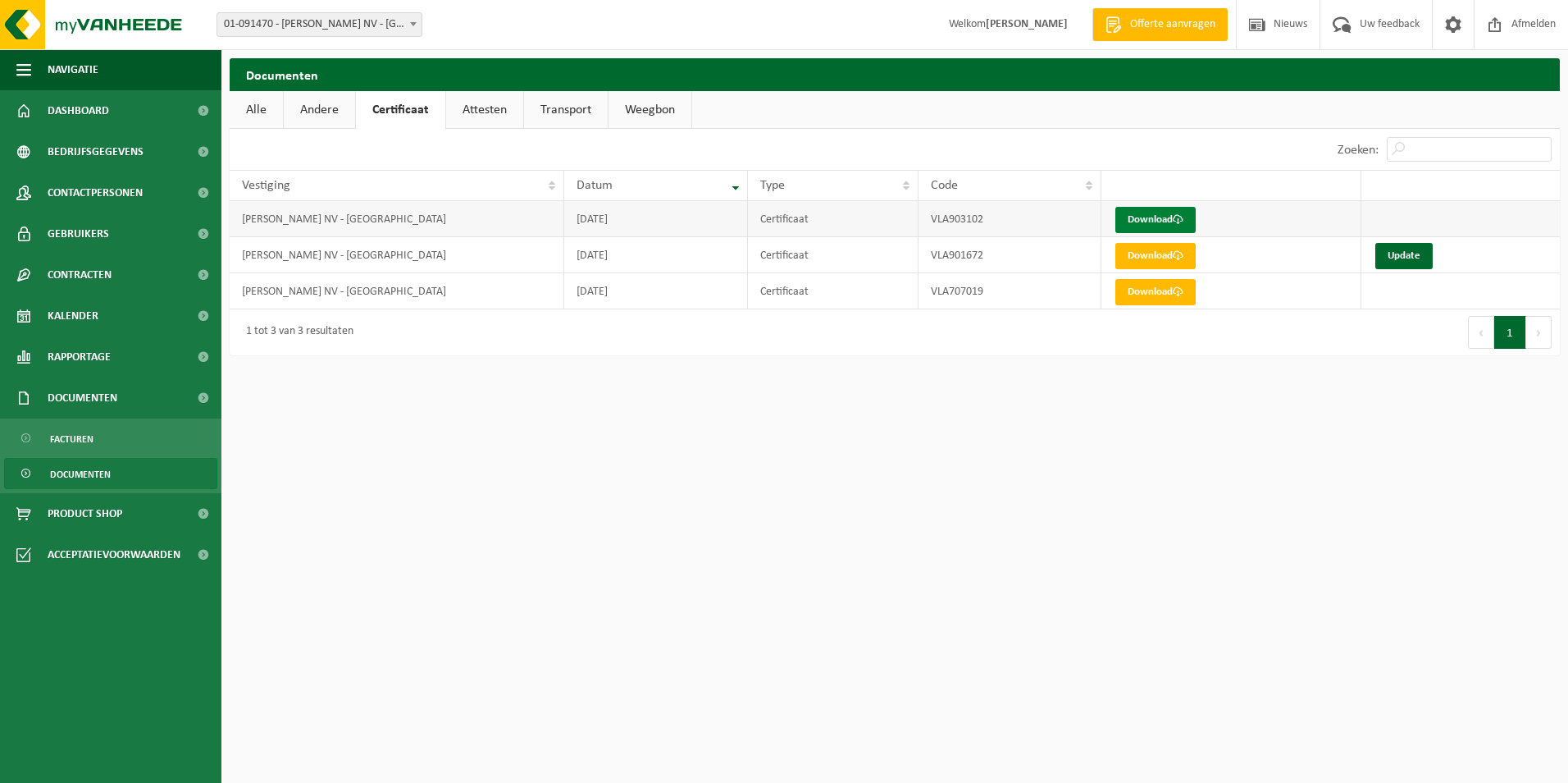
click at [1149, 212] on link "Download" at bounding box center [1155, 219] width 81 height 26
